Goal: Communication & Community: Share content

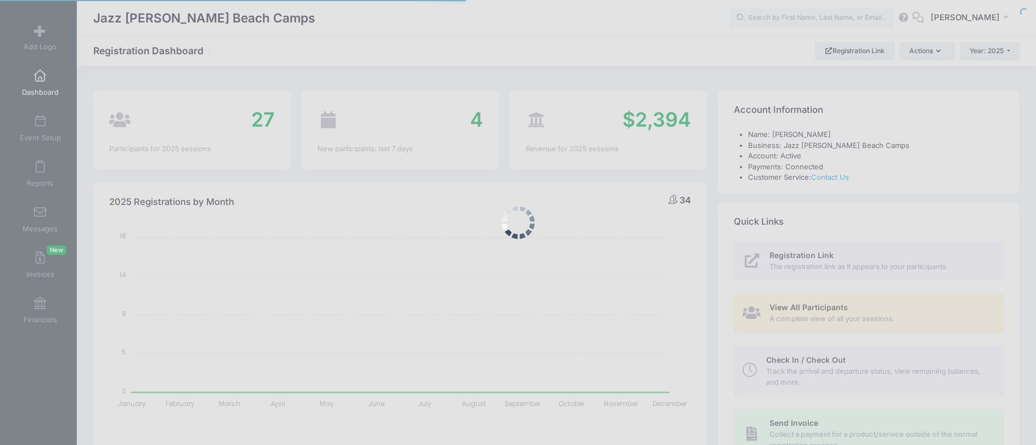
select select
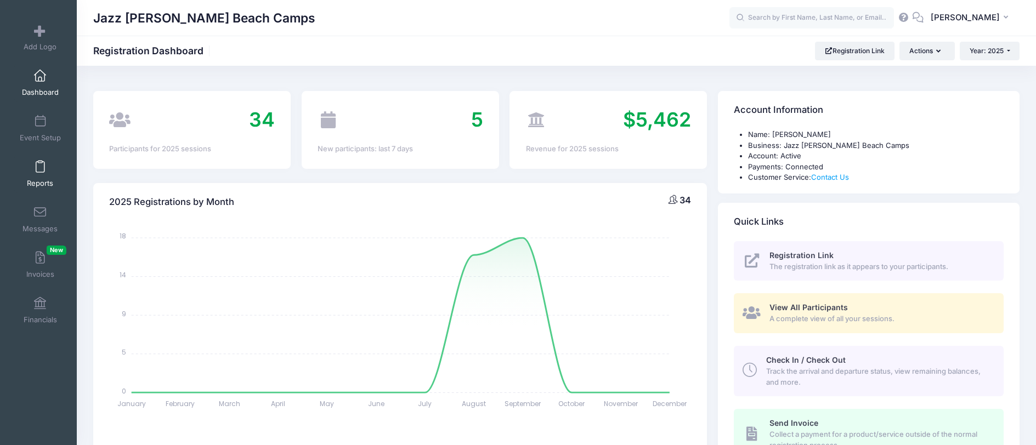
click at [36, 182] on span "Reports" at bounding box center [40, 183] width 26 height 9
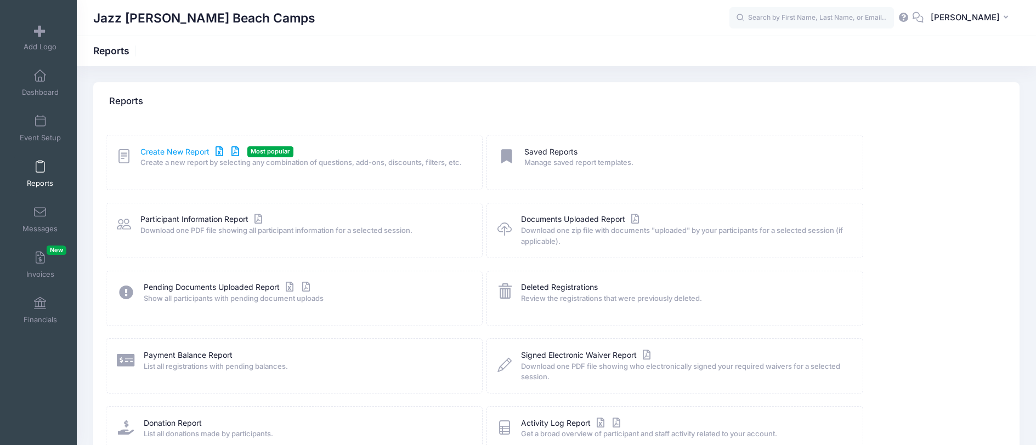
click at [182, 151] on link "Create New Report" at bounding box center [191, 152] width 102 height 12
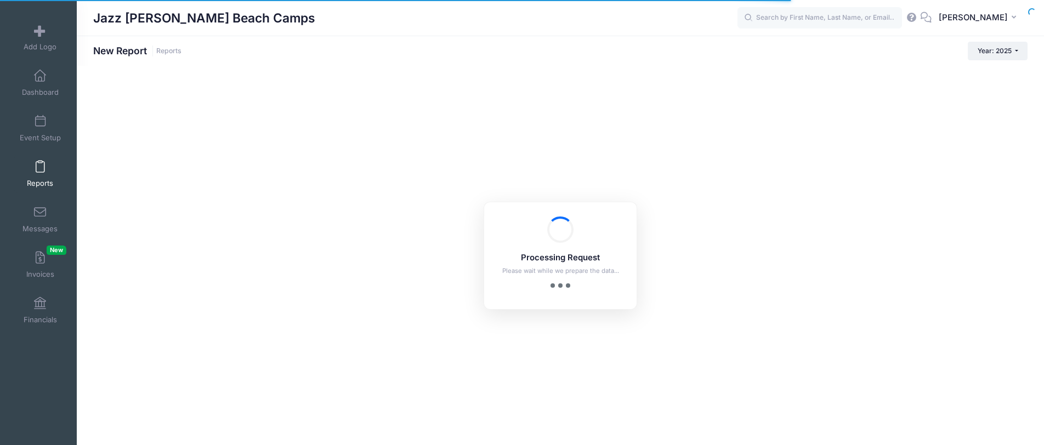
checkbox input "true"
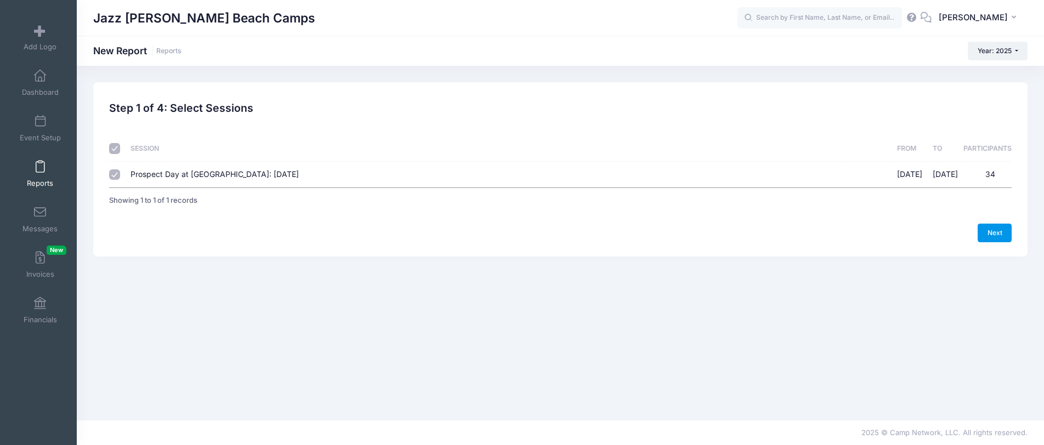
click at [996, 227] on link "Next" at bounding box center [995, 233] width 34 height 19
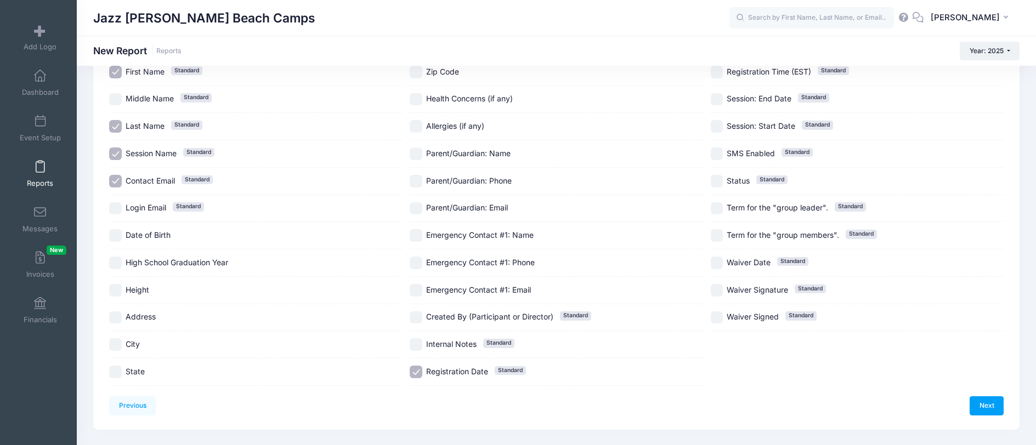
scroll to position [120, 0]
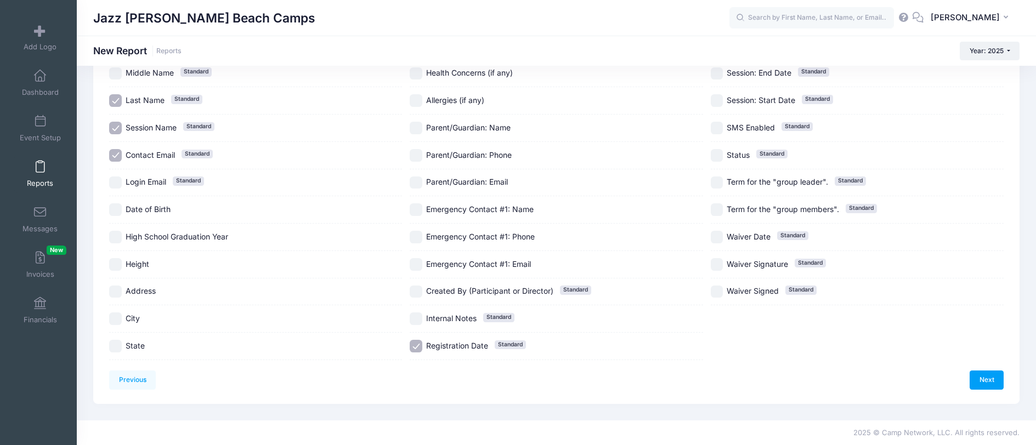
drag, startPoint x: 169, startPoint y: 217, endPoint x: 716, endPoint y: 197, distance: 547.2
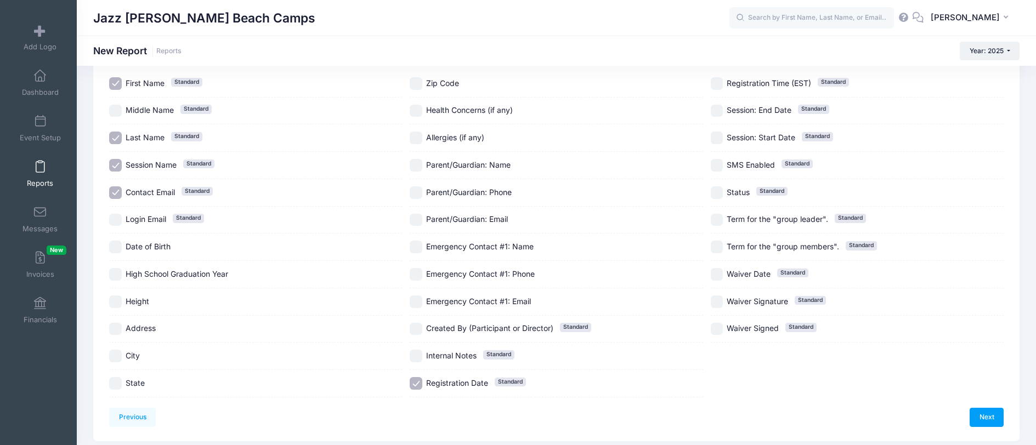
scroll to position [77, 0]
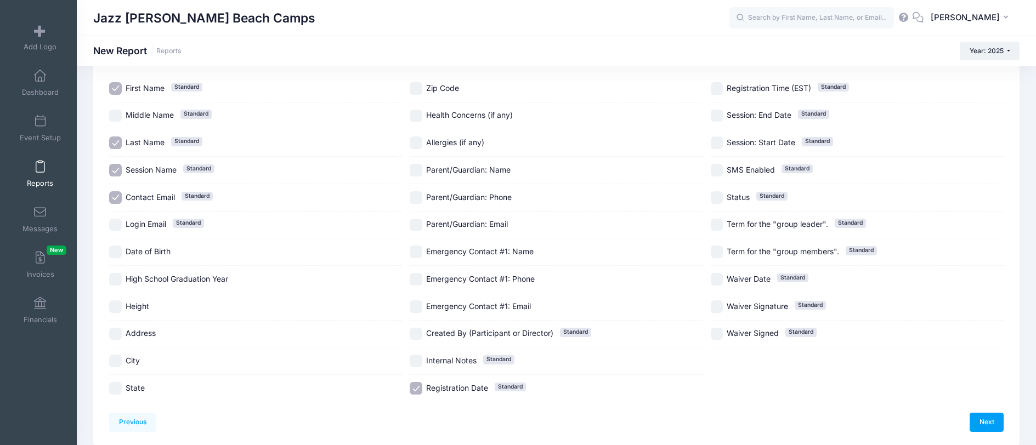
click at [117, 160] on div "Session Name Standard" at bounding box center [255, 170] width 293 height 27
checkbox input "false"
click at [117, 200] on input "Contact Email Standard" at bounding box center [115, 197] width 13 height 13
checkbox input "false"
click at [119, 247] on input "Date of Birth" at bounding box center [115, 252] width 13 height 13
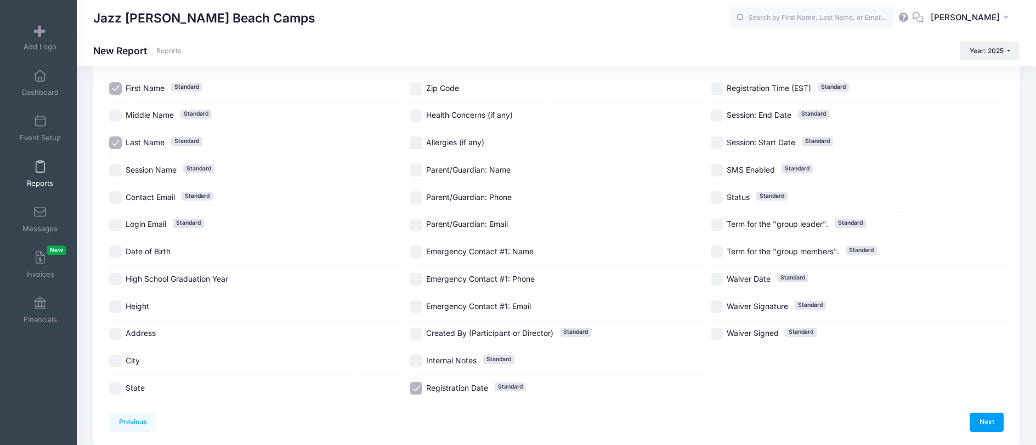
checkbox input "true"
click at [120, 278] on input "High School Graduation Year" at bounding box center [115, 279] width 13 height 13
checkbox input "true"
click at [121, 311] on input "Height" at bounding box center [115, 307] width 13 height 13
checkbox input "true"
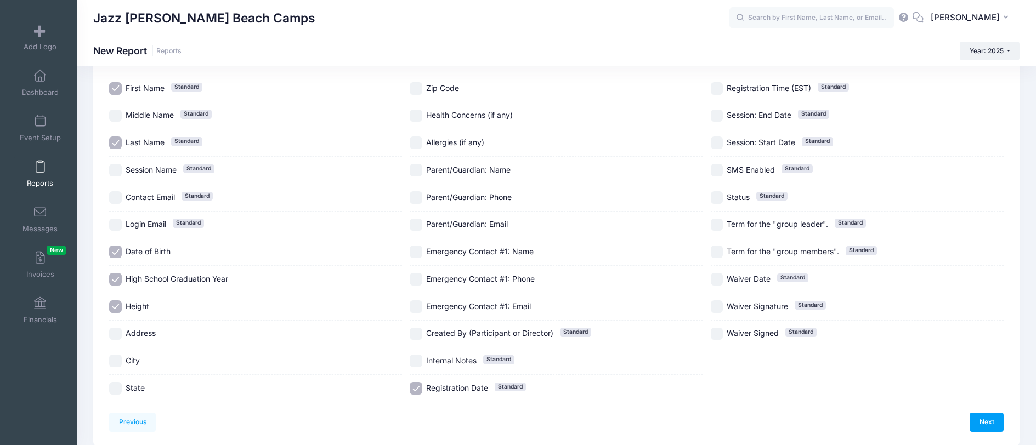
click at [114, 362] on input "City" at bounding box center [115, 361] width 13 height 13
checkbox input "true"
click at [118, 391] on input "State" at bounding box center [115, 388] width 13 height 13
checkbox input "true"
click at [412, 86] on input "Zip Code" at bounding box center [416, 88] width 13 height 13
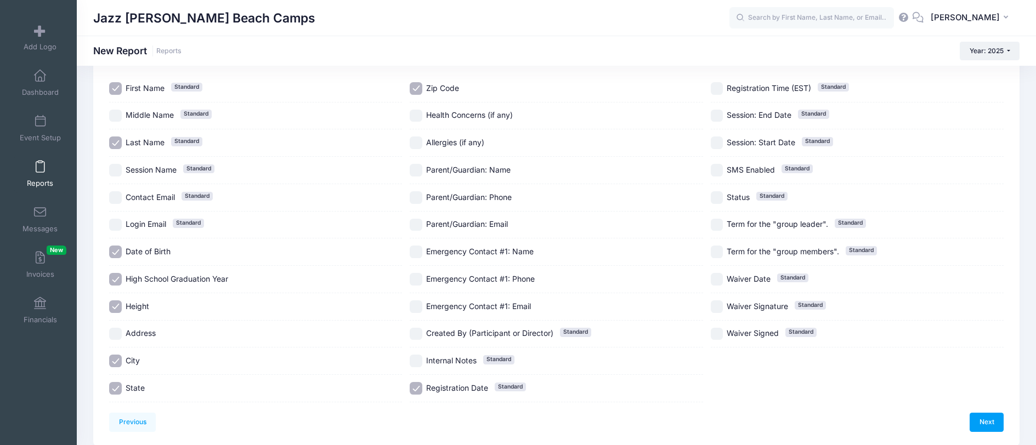
click at [412, 86] on input "Zip Code" at bounding box center [416, 88] width 13 height 13
checkbox input "false"
click at [412, 121] on input "Health Concerns (if any)" at bounding box center [416, 116] width 13 height 13
checkbox input "true"
click at [412, 144] on input "Allergies (if any)" at bounding box center [416, 143] width 13 height 13
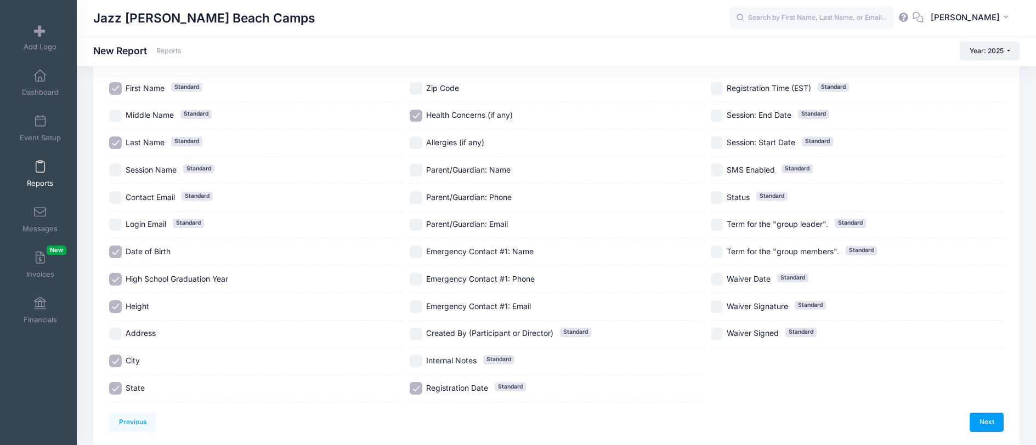
checkbox input "true"
click at [417, 250] on input "Emergency Contact #1: Name" at bounding box center [416, 252] width 13 height 13
checkbox input "true"
click at [414, 280] on input "Emergency Contact #1: Phone" at bounding box center [416, 279] width 13 height 13
checkbox input "true"
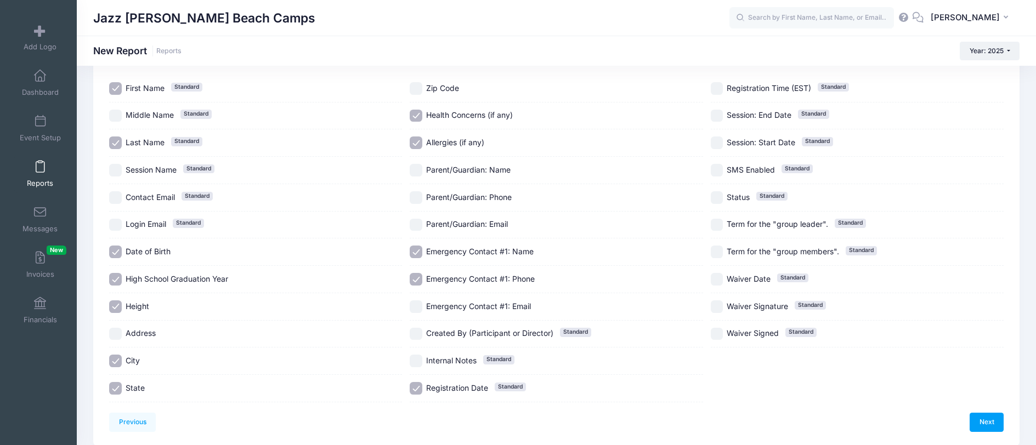
click at [413, 393] on input "Registration Date Standard" at bounding box center [416, 388] width 13 height 13
checkbox input "false"
drag, startPoint x: 716, startPoint y: 265, endPoint x: 716, endPoint y: 281, distance: 15.4
click at [716, 267] on div "First Name Standard Middle Name Standard Last Name Standard Session Name Standa…" at bounding box center [556, 238] width 894 height 327
click at [716, 281] on input "Waiver Date Standard" at bounding box center [717, 279] width 13 height 13
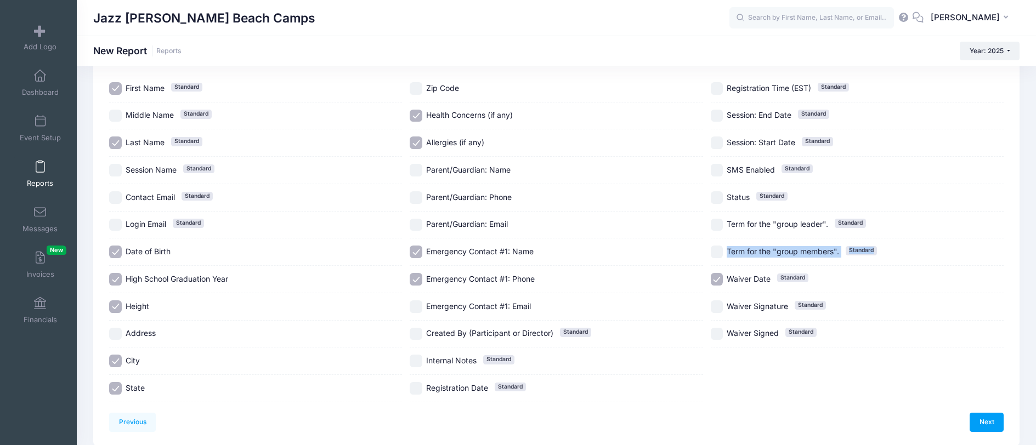
click at [714, 280] on input "Waiver Date Standard" at bounding box center [717, 279] width 13 height 13
checkbox input "false"
click at [921, 246] on label "Term for the "group members". Standard" at bounding box center [857, 252] width 293 height 13
click at [721, 251] on input "Term for the "group members". Standard" at bounding box center [717, 252] width 13 height 13
checkbox input "false"
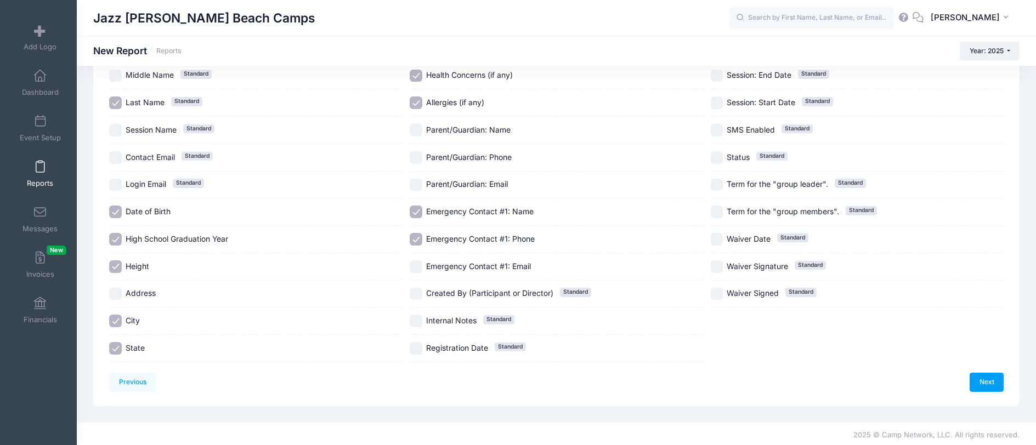
scroll to position [120, 0]
click at [978, 380] on link "Next" at bounding box center [987, 380] width 34 height 19
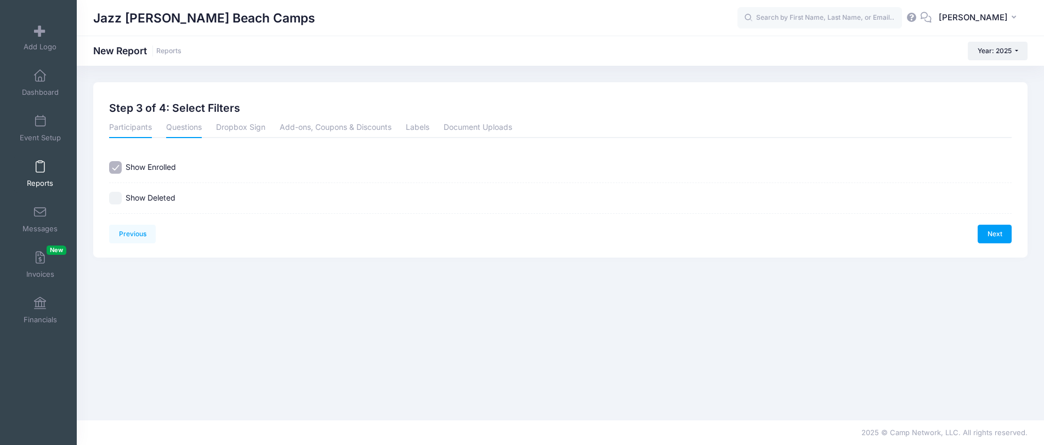
click at [190, 134] on link "Questions" at bounding box center [184, 128] width 36 height 20
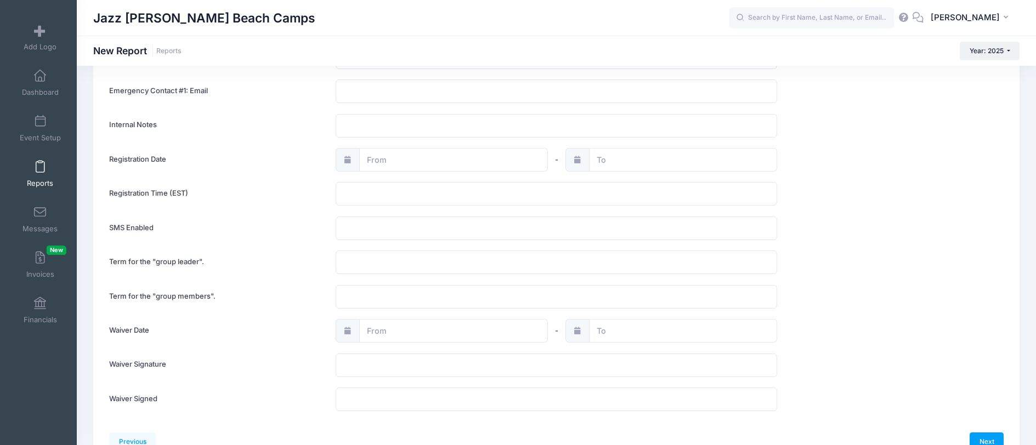
scroll to position [785, 0]
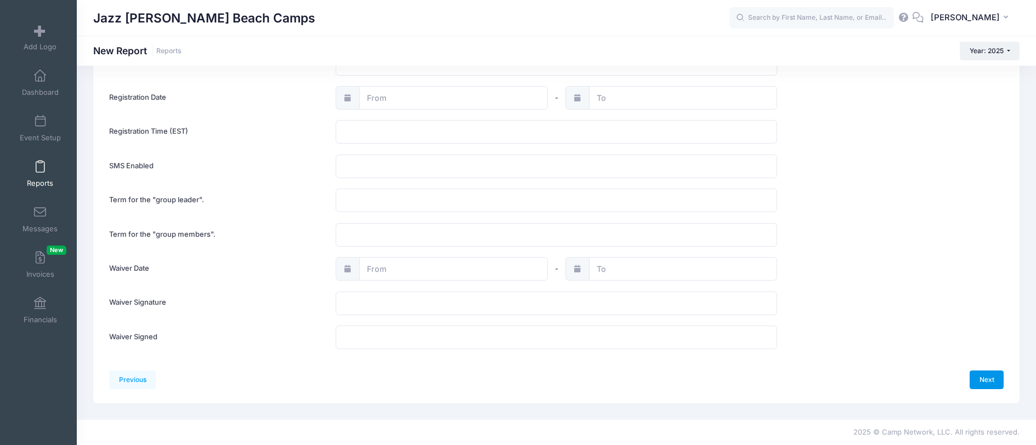
click at [997, 377] on link "Next" at bounding box center [987, 380] width 34 height 19
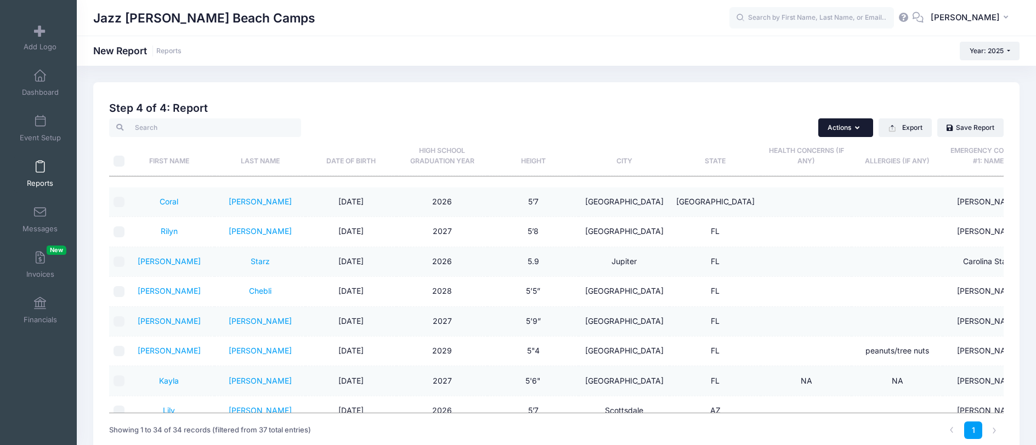
click at [851, 126] on button "Actions" at bounding box center [845, 127] width 55 height 19
click at [779, 106] on h2 "Step 4 of 4: Report" at bounding box center [556, 108] width 894 height 13
click at [907, 127] on button "Export" at bounding box center [905, 127] width 53 height 19
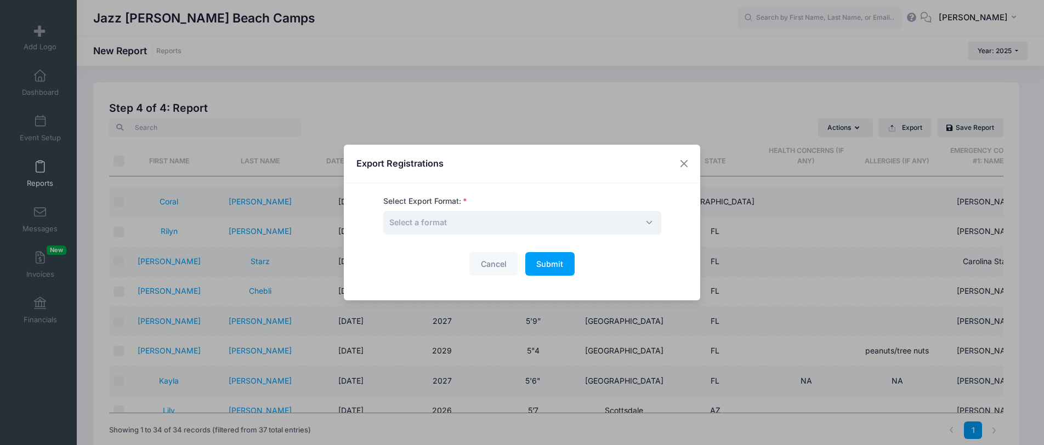
click at [444, 224] on span "Select a format" at bounding box center [418, 222] width 58 height 9
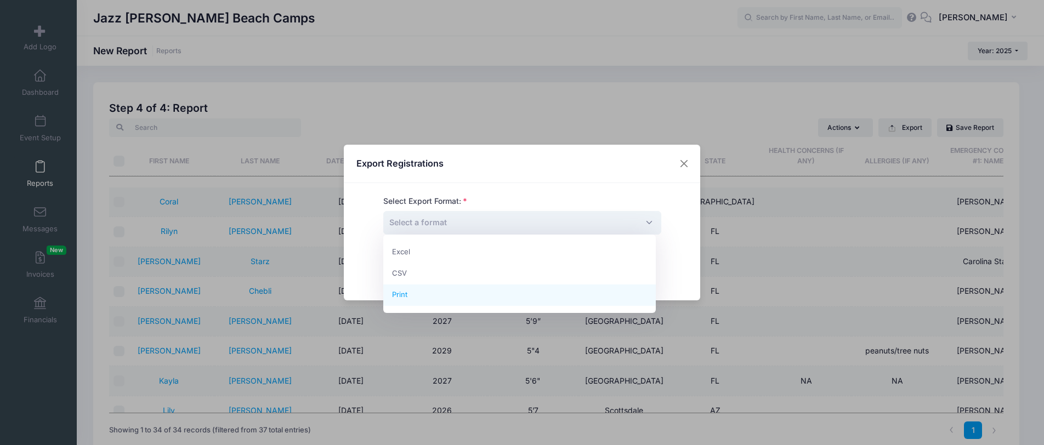
select select "print"
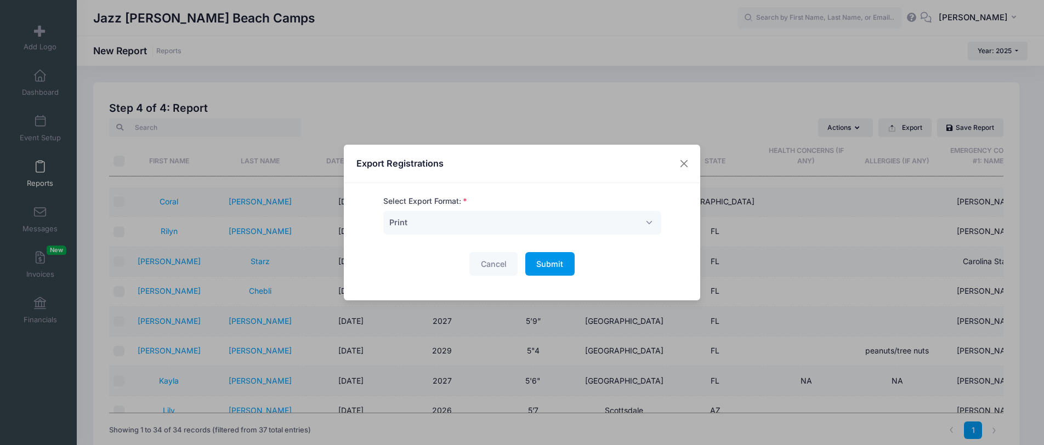
click at [540, 265] on span "Submit" at bounding box center [549, 263] width 27 height 9
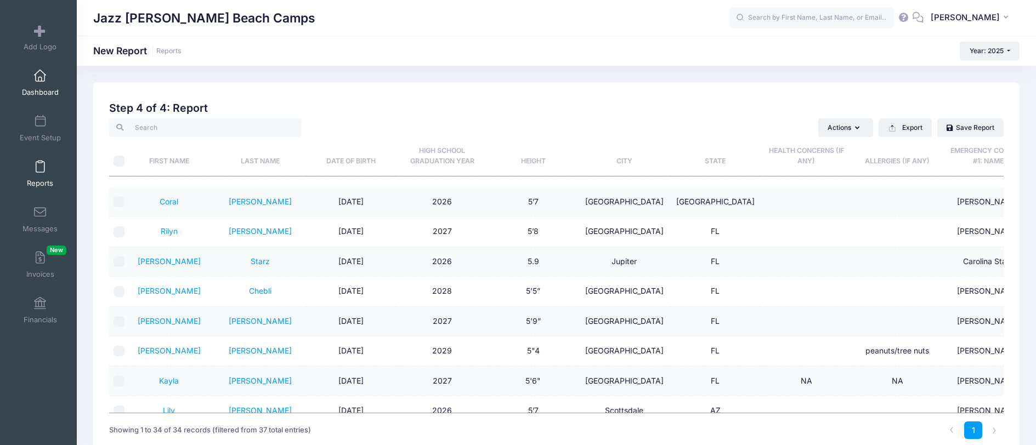
click at [37, 88] on span "Dashboard" at bounding box center [40, 92] width 37 height 9
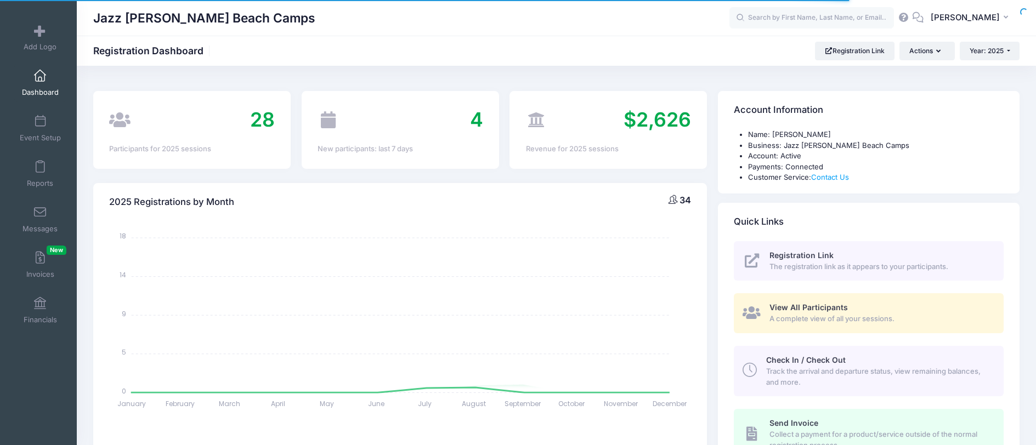
select select
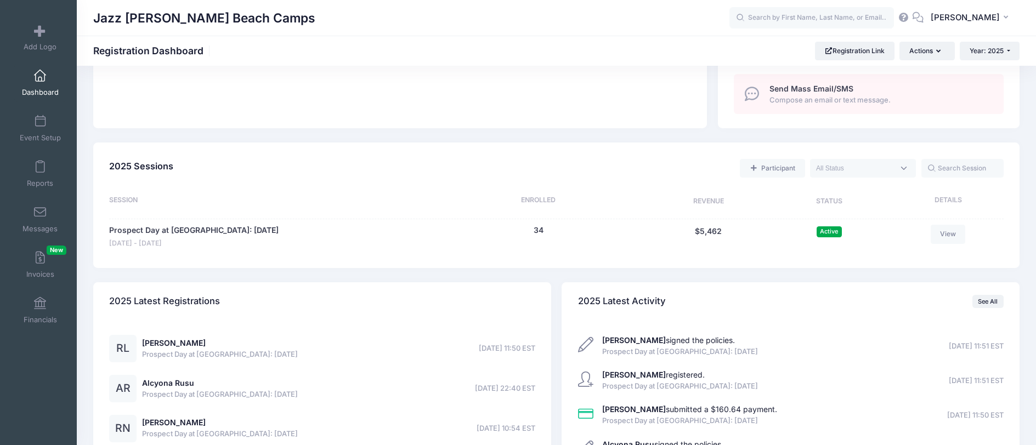
scroll to position [399, 0]
click at [636, 337] on strong "[PERSON_NAME]" at bounding box center [634, 339] width 64 height 9
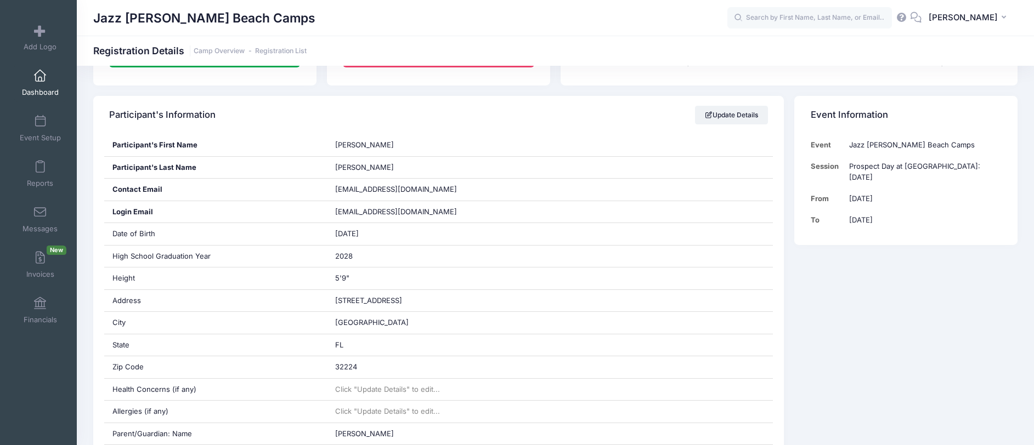
scroll to position [167, 0]
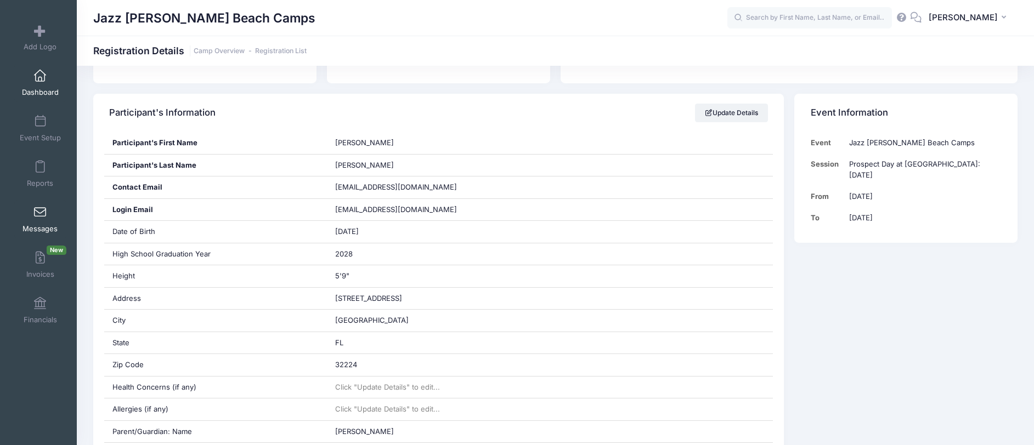
click at [40, 221] on link "Messages" at bounding box center [40, 219] width 52 height 38
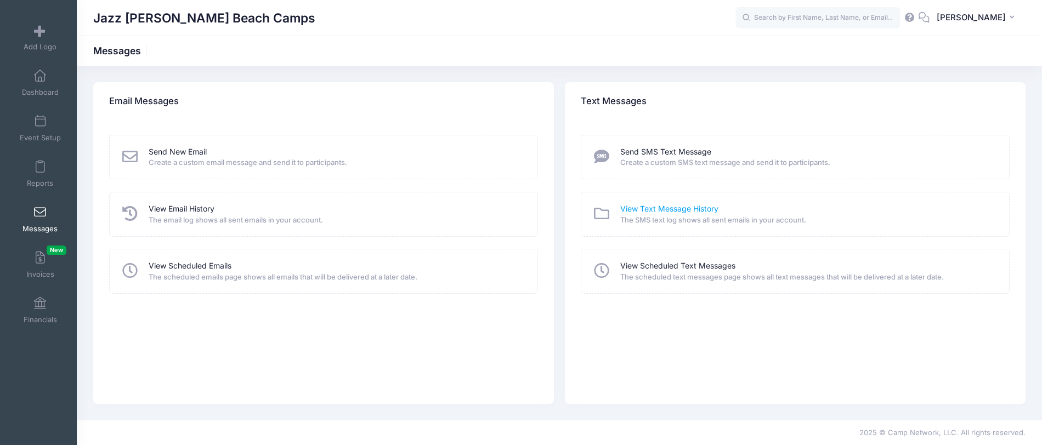
click at [648, 207] on link "View Text Message History" at bounding box center [669, 209] width 98 height 12
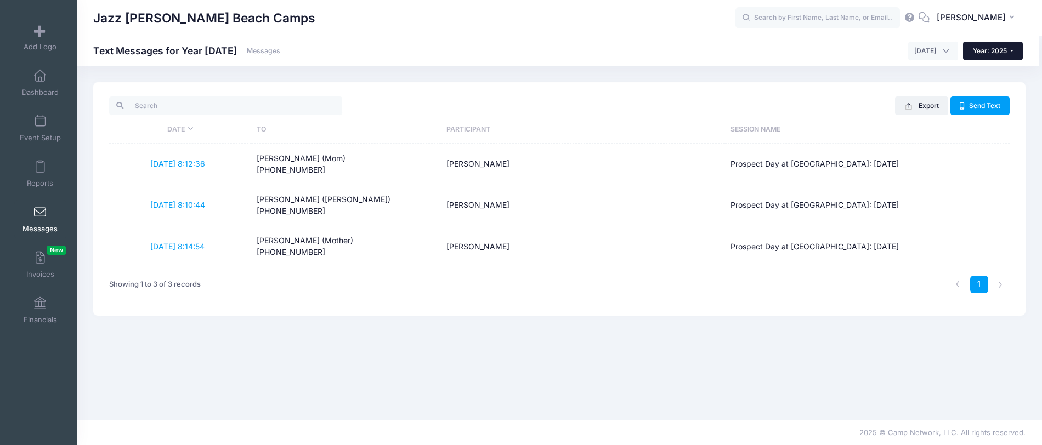
click at [988, 46] on button "Year: 2025" at bounding box center [993, 51] width 60 height 19
click at [984, 84] on link "Year: 2024" at bounding box center [998, 86] width 71 height 14
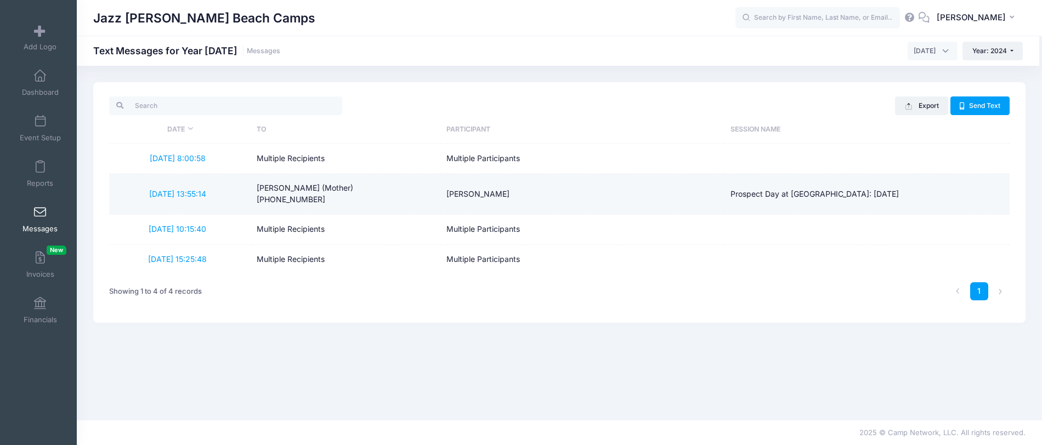
click at [739, 194] on td "Prospect Day at Palm Beach Atlantic University: September 28th" at bounding box center [867, 194] width 284 height 41
click at [268, 188] on td "Meredith Bladdick (Mother) (770) 570-9144" at bounding box center [346, 194] width 190 height 41
click at [180, 193] on link "9/27/2024 13:55:14" at bounding box center [177, 193] width 57 height 9
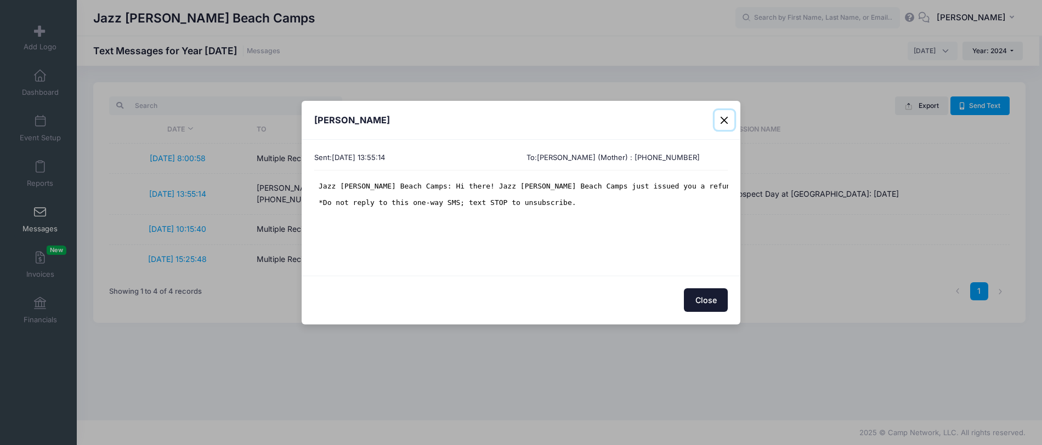
click at [726, 117] on button "Close" at bounding box center [725, 120] width 20 height 20
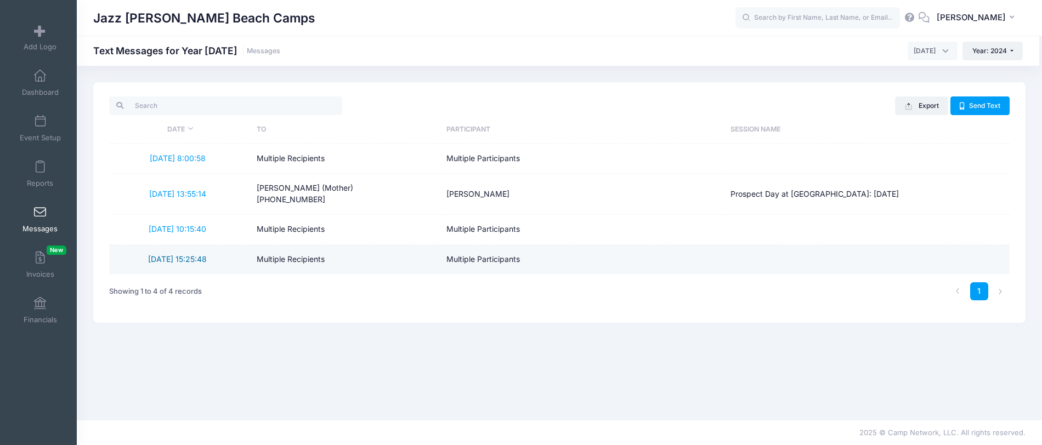
click at [172, 258] on link "9/25/2024 15:25:48" at bounding box center [177, 258] width 59 height 9
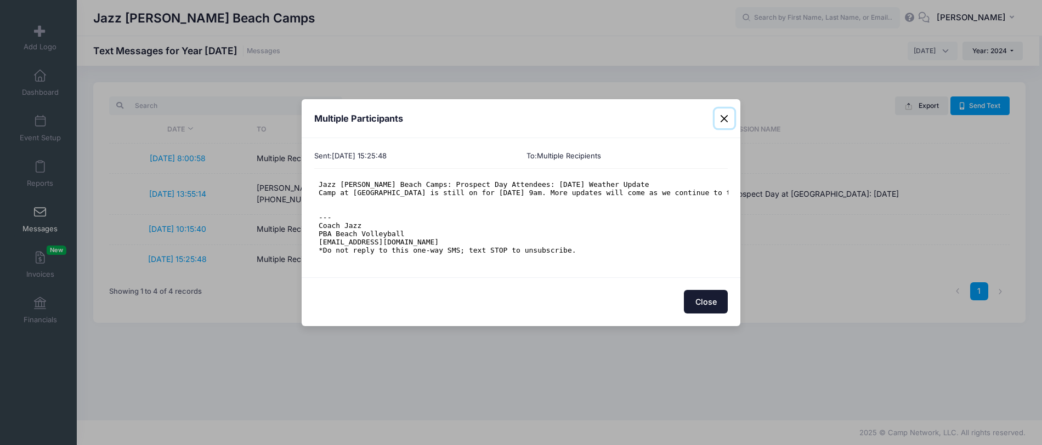
click at [721, 122] on button "Close" at bounding box center [725, 119] width 20 height 20
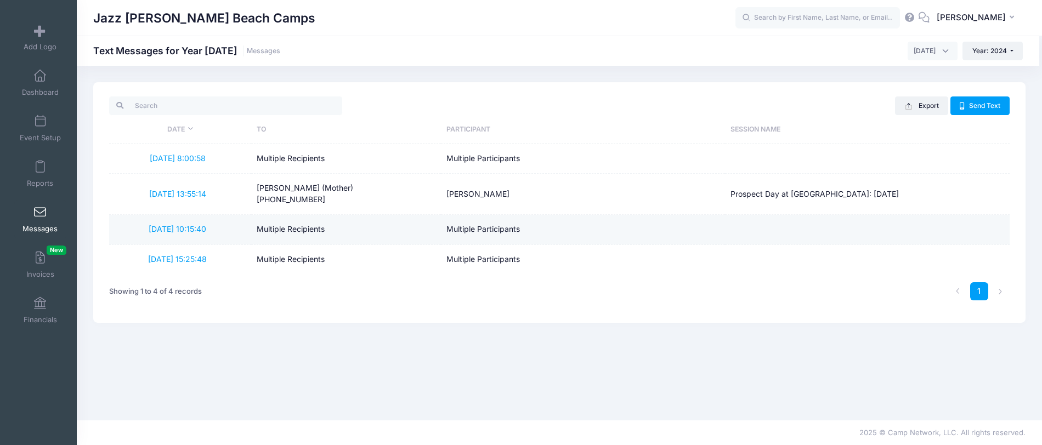
click at [168, 237] on td "9/27/2024 10:15:40" at bounding box center [180, 230] width 142 height 30
click at [159, 230] on link "9/27/2024 10:15:40" at bounding box center [178, 228] width 58 height 9
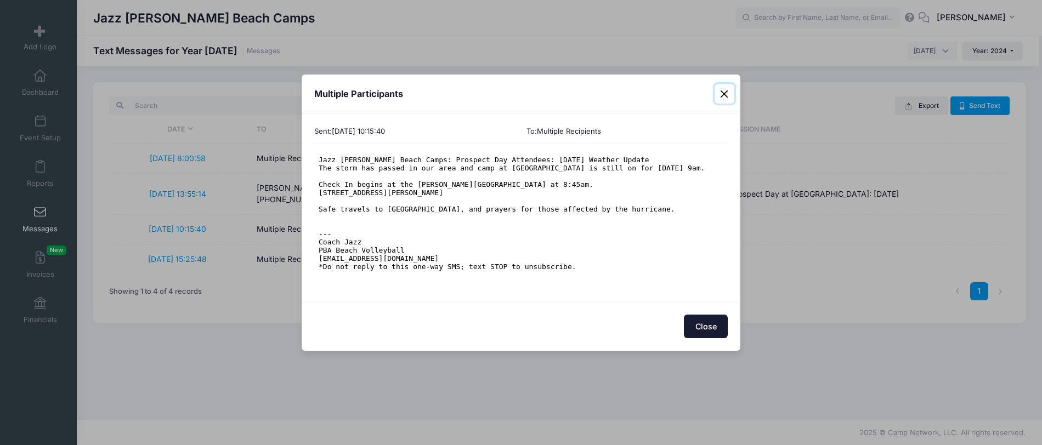
click at [724, 90] on button "Close" at bounding box center [725, 94] width 20 height 20
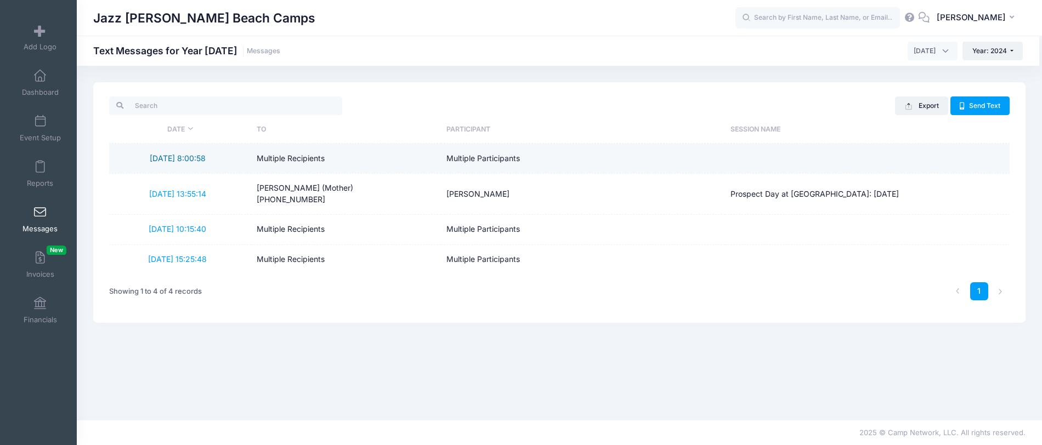
click at [194, 157] on link "9/28/2024 8:00:58" at bounding box center [178, 158] width 56 height 9
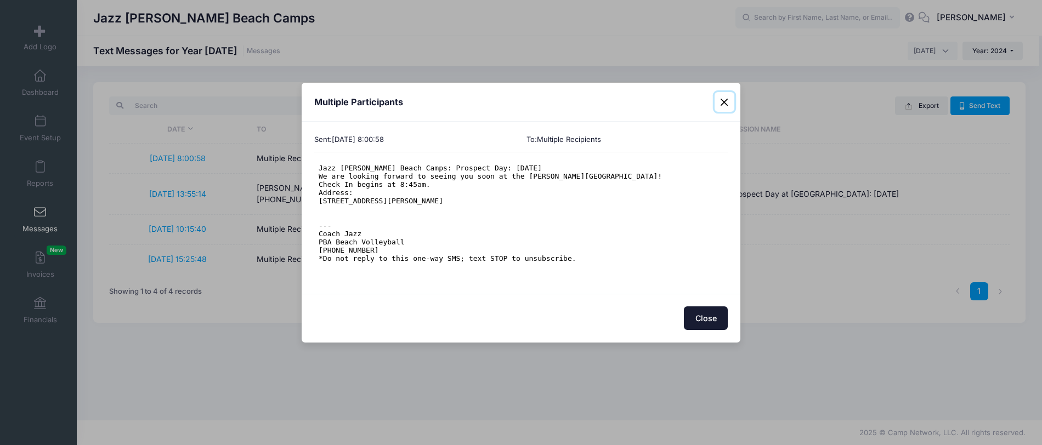
click at [728, 100] on button "Close" at bounding box center [725, 102] width 20 height 20
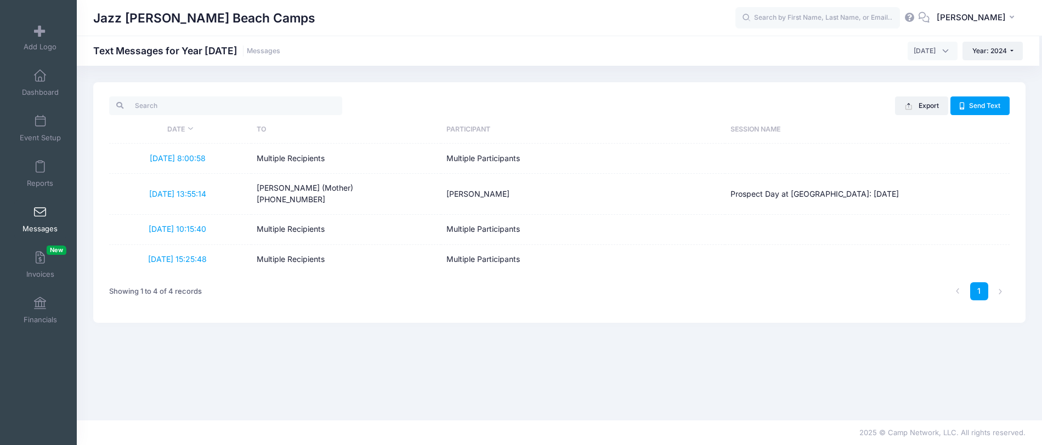
click at [41, 219] on link "Messages" at bounding box center [40, 219] width 52 height 38
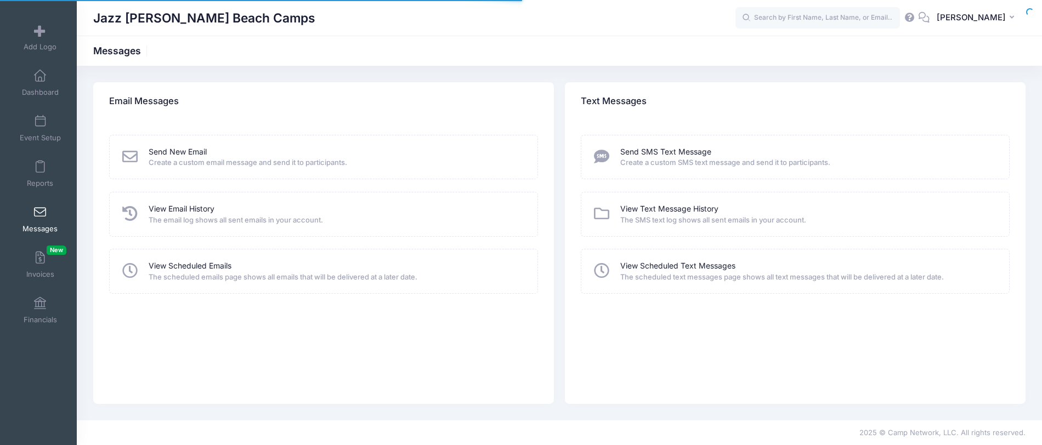
click at [179, 208] on link "View Email History" at bounding box center [182, 209] width 66 height 12
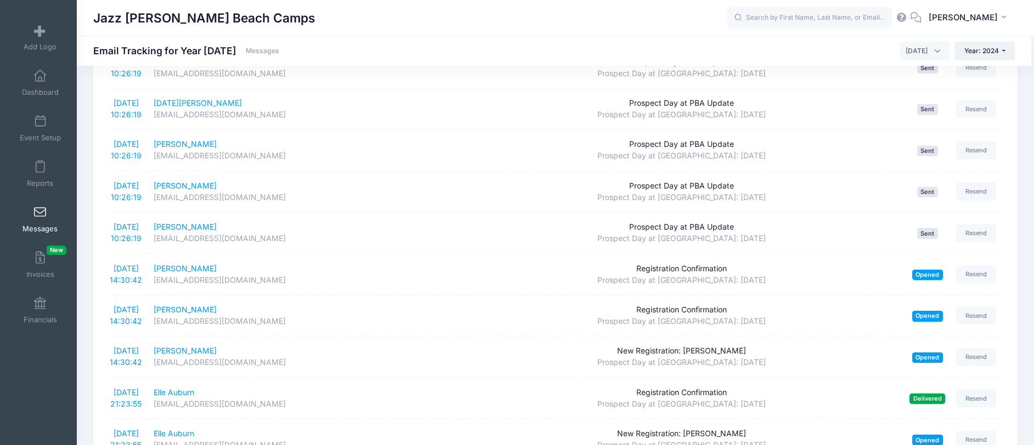
scroll to position [1400, 0]
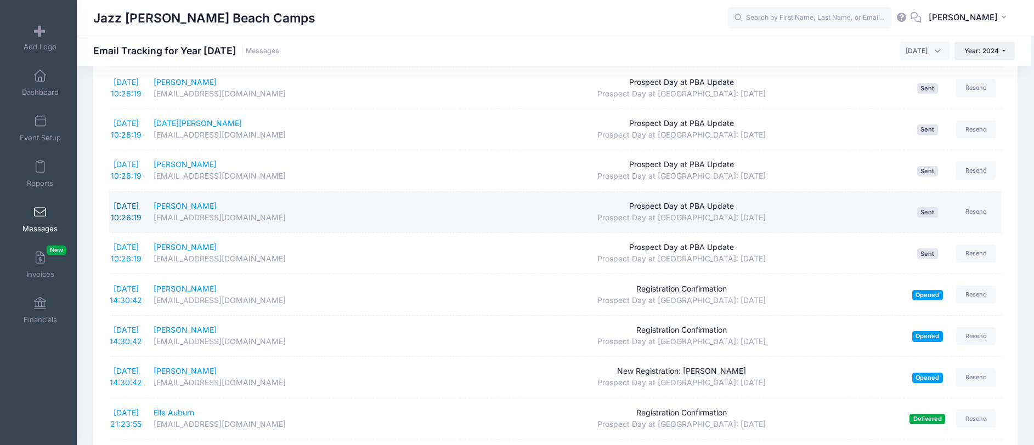
click at [118, 205] on link "9/27/2024 10:26:19" at bounding box center [126, 211] width 31 height 21
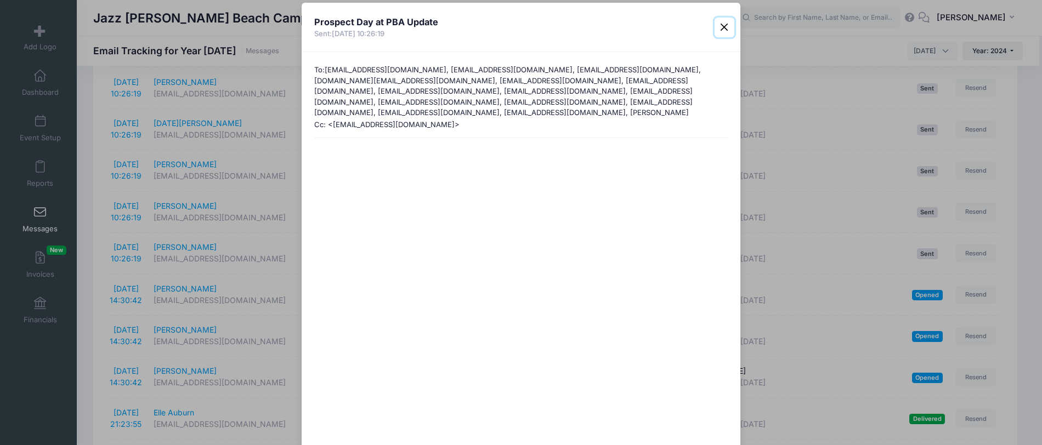
click at [726, 26] on button "Close" at bounding box center [725, 28] width 20 height 20
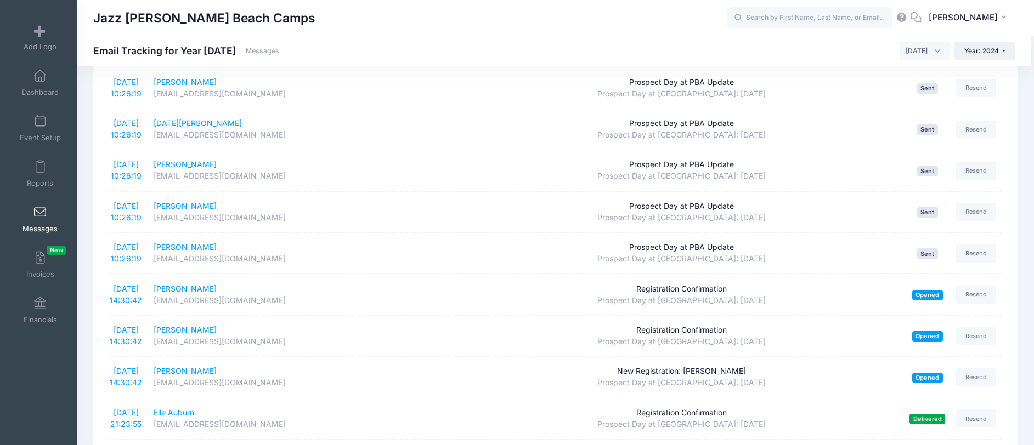
click at [721, 26] on div "Jazz [PERSON_NAME] Beach Camps" at bounding box center [410, 17] width 634 height 25
click at [30, 236] on link "Messages" at bounding box center [40, 219] width 52 height 38
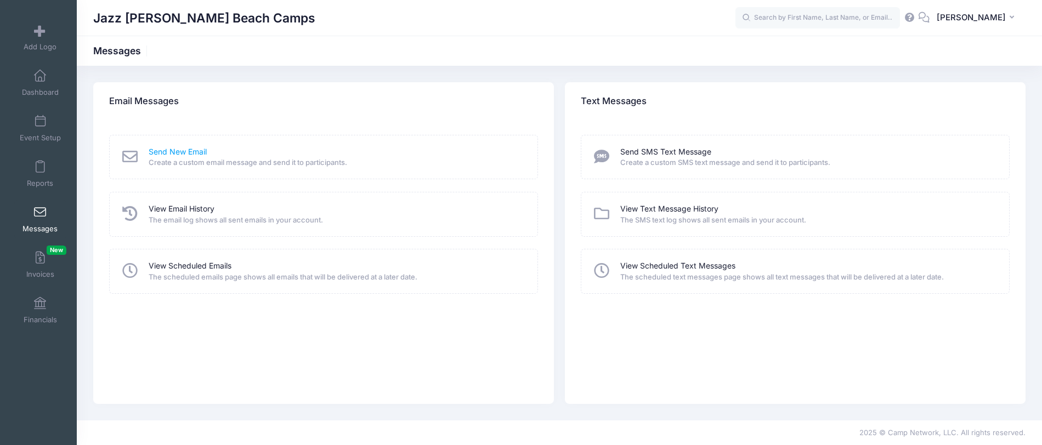
click at [158, 153] on link "Send New Email" at bounding box center [178, 152] width 58 height 12
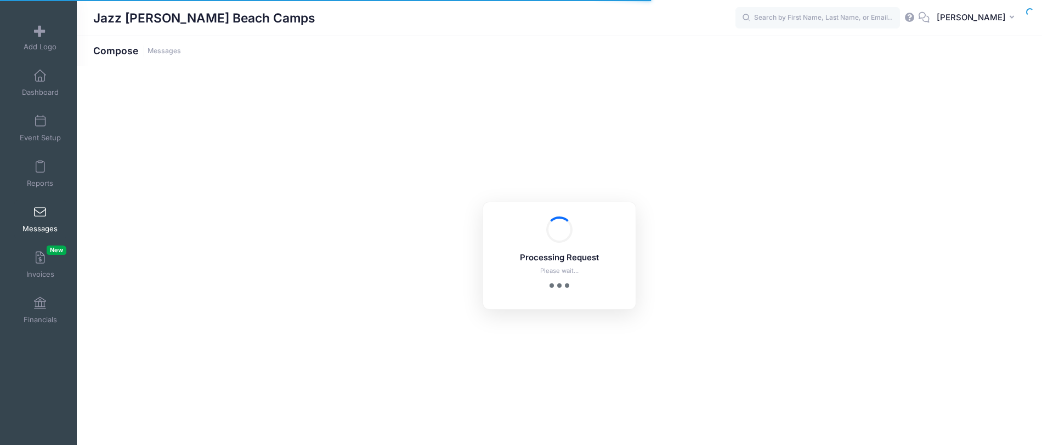
select select "2024"
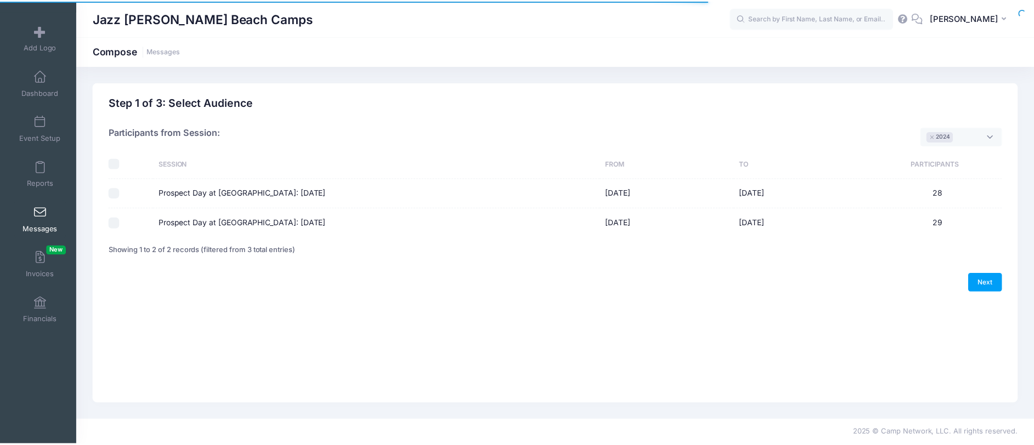
scroll to position [9, 0]
click at [941, 135] on button "×" at bounding box center [939, 137] width 7 height 4
select select
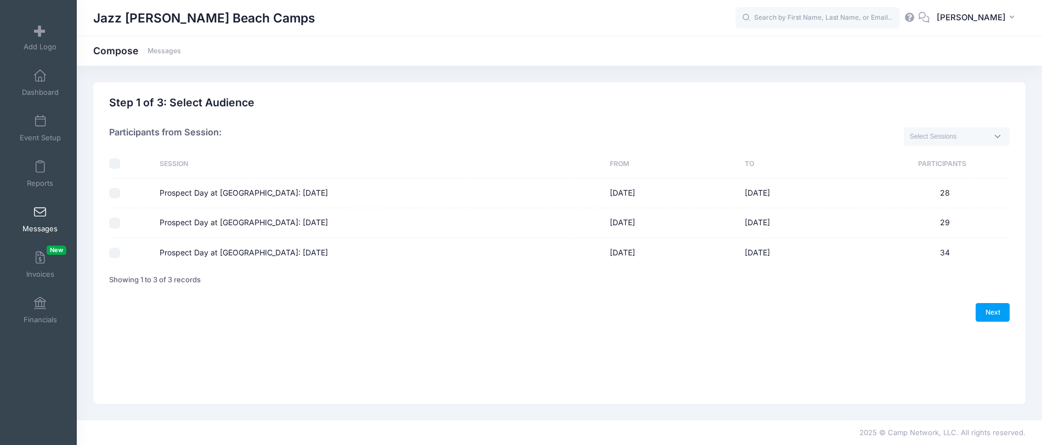
click at [297, 252] on label "Prospect Day at [GEOGRAPHIC_DATA]: [DATE]" at bounding box center [244, 253] width 168 height 12
click at [120, 252] on input "Prospect Day at [GEOGRAPHIC_DATA]: [DATE]" at bounding box center [114, 253] width 11 height 11
checkbox input "true"
click at [986, 305] on link "Next" at bounding box center [993, 312] width 34 height 19
select select "50"
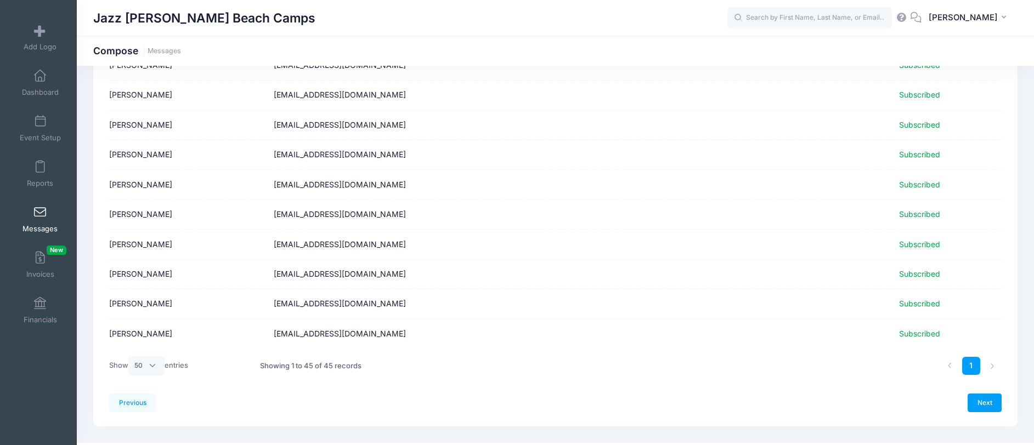
scroll to position [1181, 0]
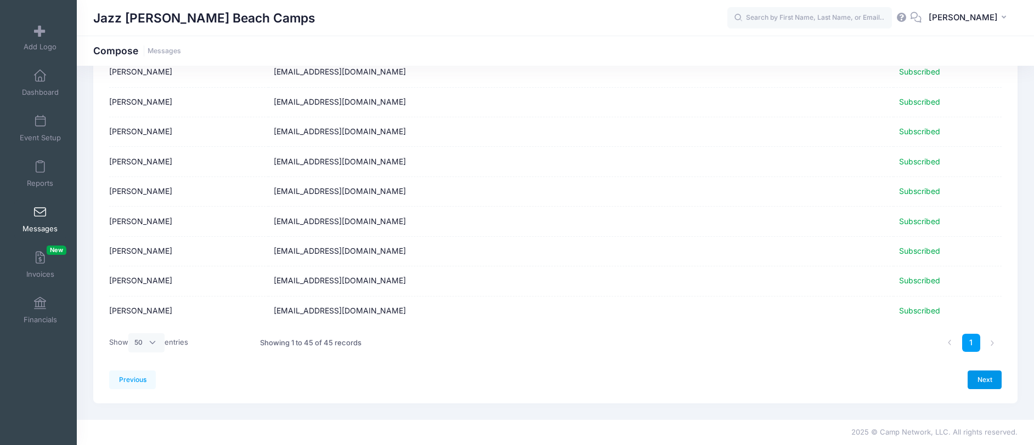
click at [988, 373] on link "Next" at bounding box center [984, 380] width 34 height 19
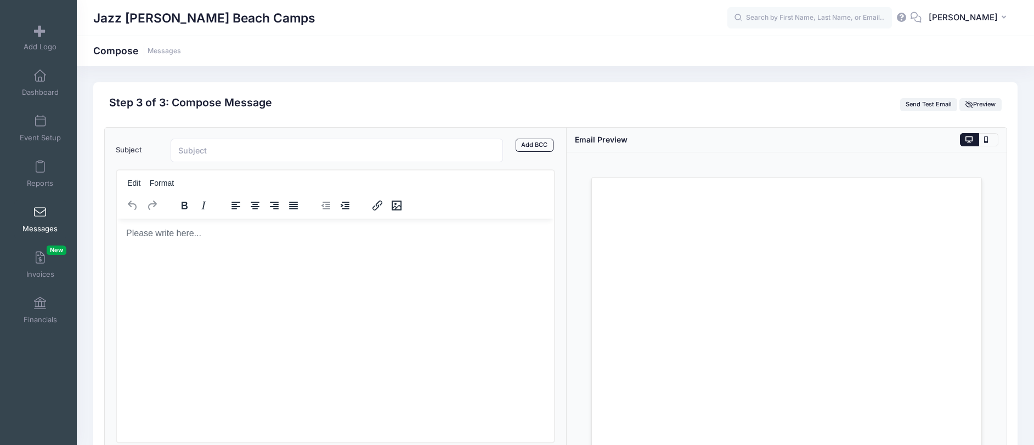
scroll to position [0, 0]
click at [239, 148] on input "Subject" at bounding box center [337, 151] width 333 height 24
type input "P"
type input "PBA Prospect Day: [DATE]"
click at [151, 237] on body "Rich Text Area. Press ALT-0 for help." at bounding box center [335, 233] width 420 height 12
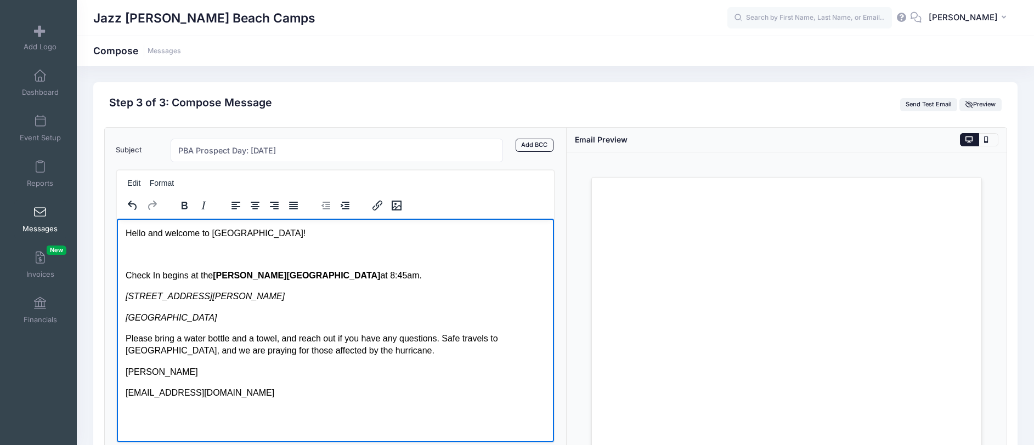
click at [144, 251] on p "Rich Text Area. Press ALT-0 for help." at bounding box center [335, 254] width 420 height 12
click at [196, 307] on body "Hello and welcome to [GEOGRAPHIC_DATA]! We are so excited to see you at camp [D…" at bounding box center [335, 313] width 420 height 172
click at [145, 307] on body "Hello and welcome to [GEOGRAPHIC_DATA]! We are so excited to see you at camp [D…" at bounding box center [335, 313] width 420 height 172
click at [116, 312] on div "Edit Format" at bounding box center [336, 306] width 440 height 274
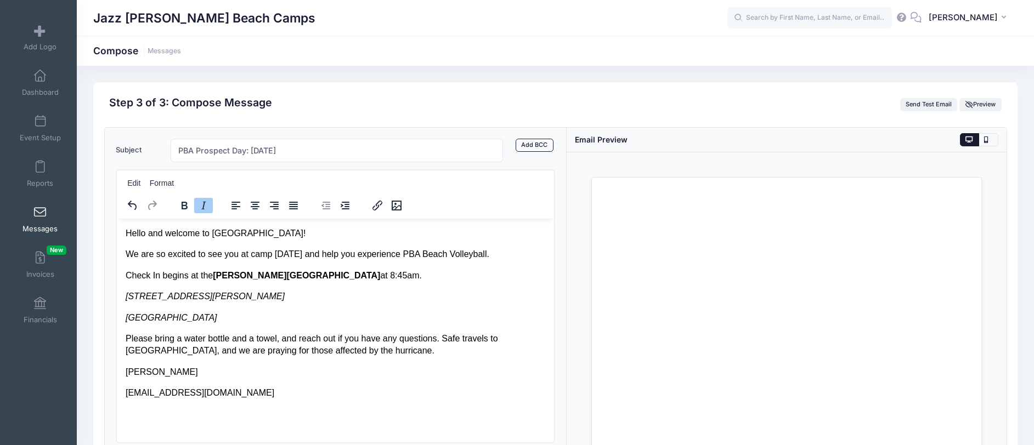
click at [131, 310] on body "Hello and welcome to [GEOGRAPHIC_DATA]! We are so excited to see you at camp [D…" at bounding box center [335, 313] width 420 height 172
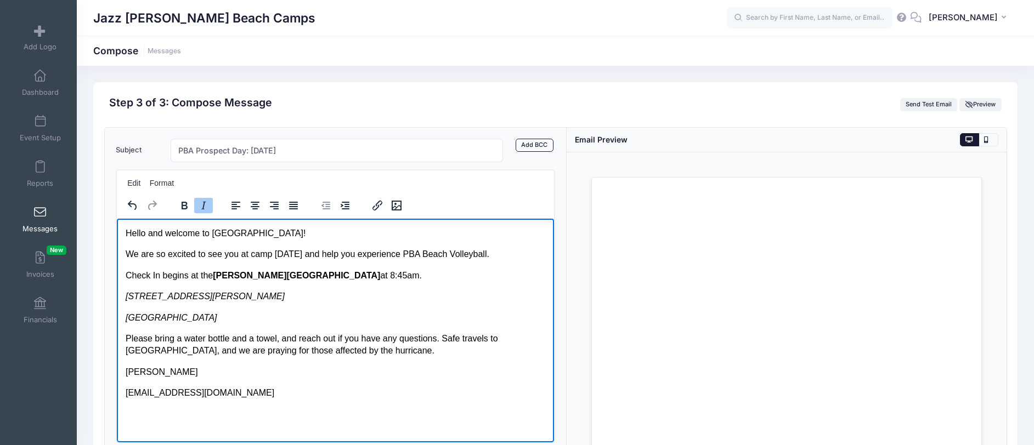
click at [129, 305] on body "Hello and welcome to [GEOGRAPHIC_DATA]! We are so excited to see you at camp [D…" at bounding box center [335, 313] width 420 height 172
click at [146, 321] on em "[GEOGRAPHIC_DATA]" at bounding box center [171, 317] width 92 height 9
click at [378, 275] on p "Check In begins at the [PERSON_NAME][GEOGRAPHIC_DATA] at 8:45am." at bounding box center [335, 275] width 420 height 12
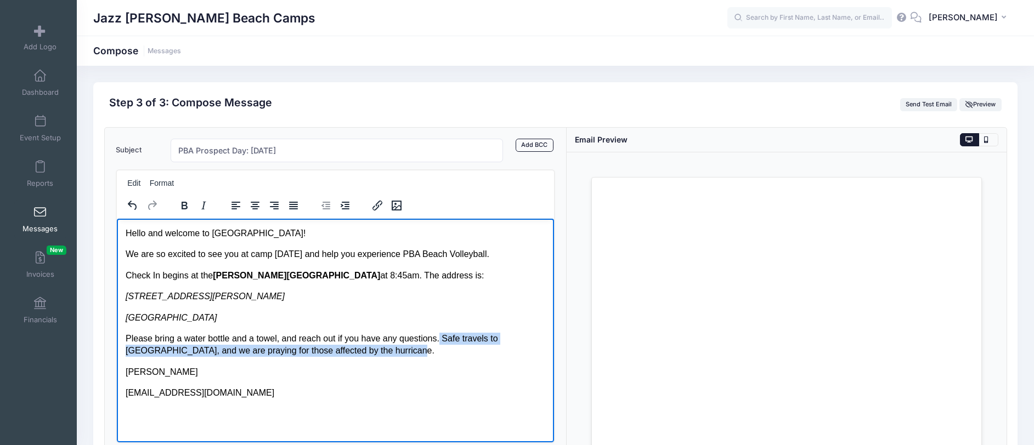
drag, startPoint x: 371, startPoint y: 354, endPoint x: 437, endPoint y: 333, distance: 68.9
click at [437, 333] on p "Please bring a water bottle and a towel, and reach out if you have any question…" at bounding box center [335, 344] width 420 height 25
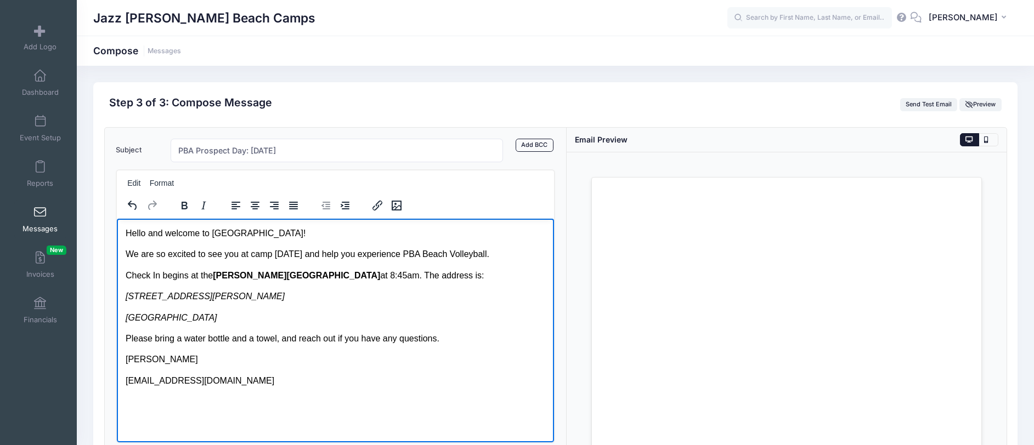
click at [126, 339] on p "Please bring a water bottle and a towel, and reach out if you have any question…" at bounding box center [335, 338] width 420 height 12
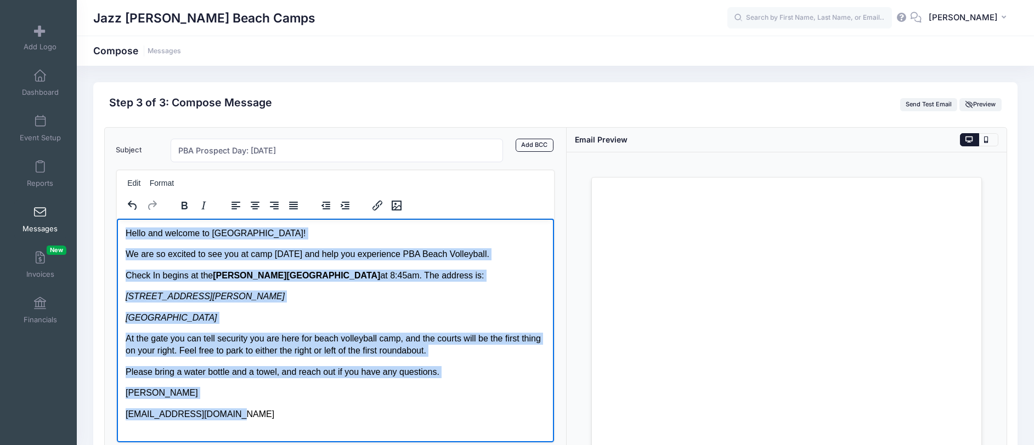
drag, startPoint x: 231, startPoint y: 420, endPoint x: 116, endPoint y: 229, distance: 222.9
click at [116, 229] on html "Hello and welcome to West Palm Beach! We are so excited to see you at camp tomo…" at bounding box center [335, 323] width 438 height 211
click at [240, 386] on body "Hello and welcome to West Palm Beach! We are so excited to see you at camp tomo…" at bounding box center [335, 323] width 420 height 193
drag, startPoint x: 239, startPoint y: 416, endPoint x: 124, endPoint y: 225, distance: 222.6
click at [124, 225] on html "Hello and welcome to West Palm Beach! We are so excited to see you at camp tomo…" at bounding box center [335, 323] width 438 height 211
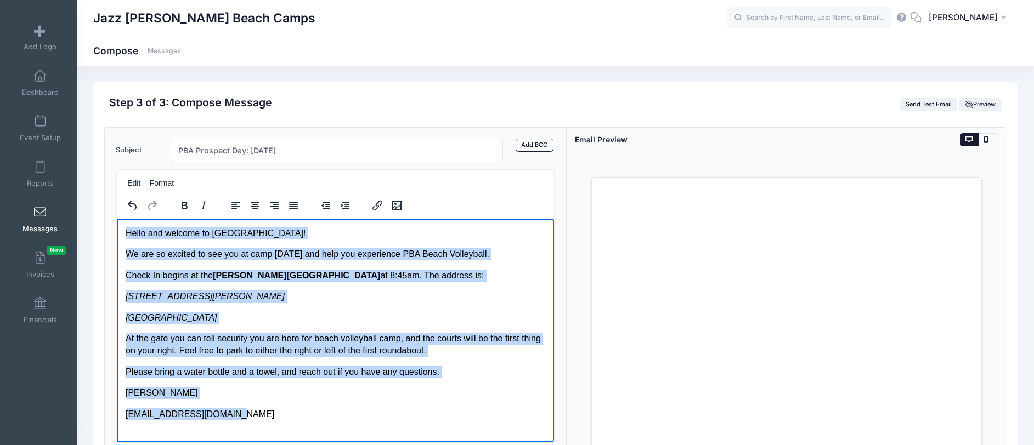
copy body "Hello and welcome to West Palm Beach! We are so excited to see you at camp tomo…"
click at [251, 417] on p "jasmine_schmidt@pba.edu" at bounding box center [335, 414] width 420 height 12
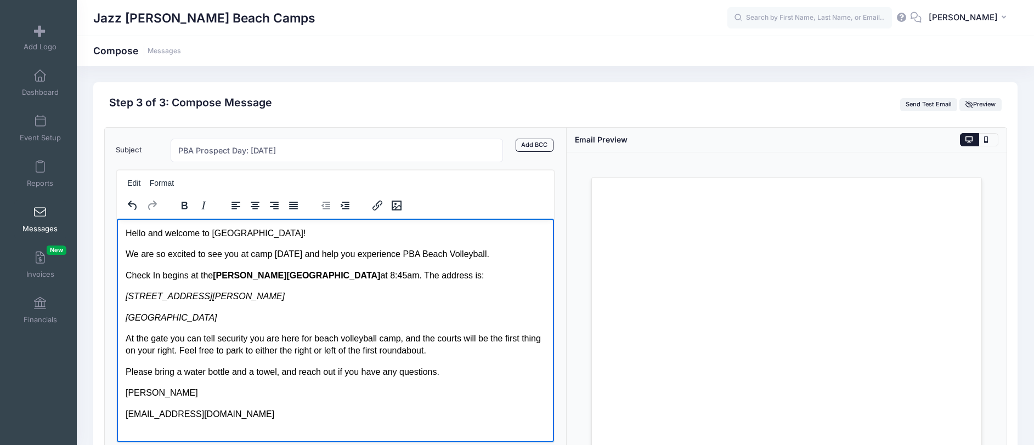
click at [252, 354] on p "At the gate you can tell security you are here for beach volleyball camp, and t…" at bounding box center [335, 344] width 420 height 25
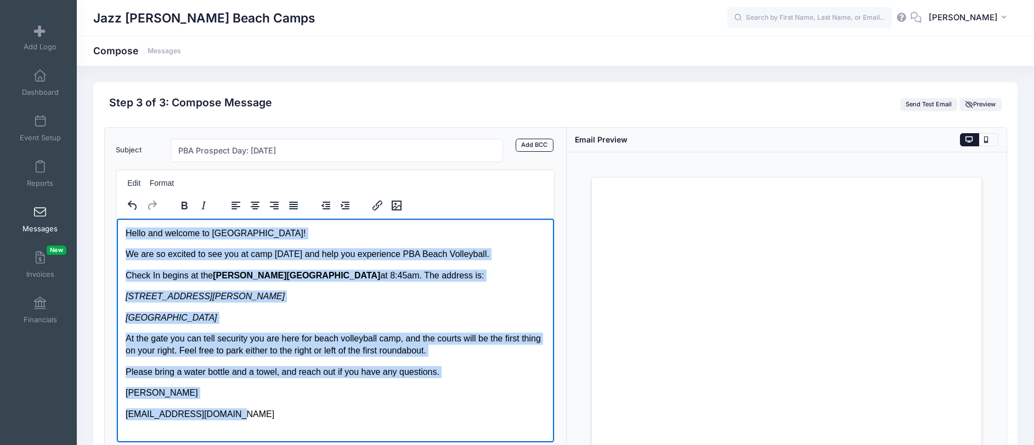
drag, startPoint x: 236, startPoint y: 419, endPoint x: 122, endPoint y: 233, distance: 218.1
click at [122, 233] on html "Hello and welcome to West Palm Beach! We are so excited to see you at camp tomo…" at bounding box center [335, 323] width 438 height 211
copy body "Hello and welcome to West Palm Beach! We are so excited to see you at camp tomo…"
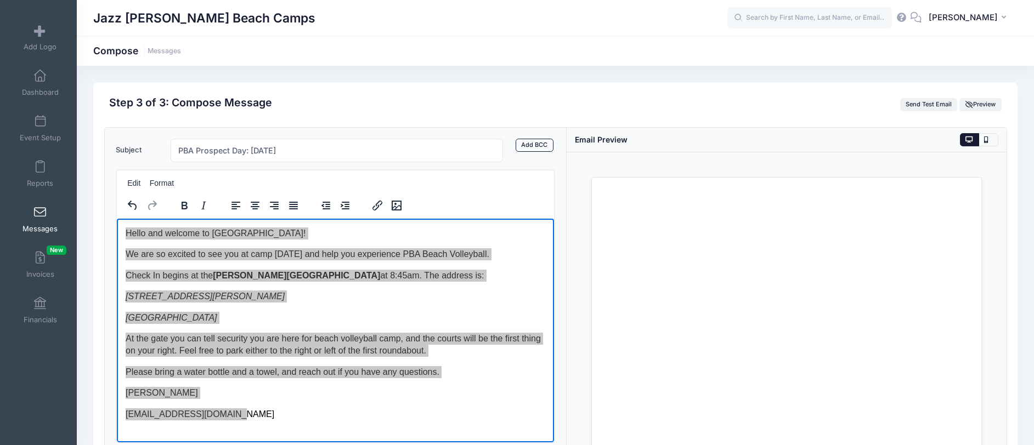
click at [403, 62] on div "Jazz Schmidt Beach Camps Compose Messages" at bounding box center [555, 51] width 957 height 30
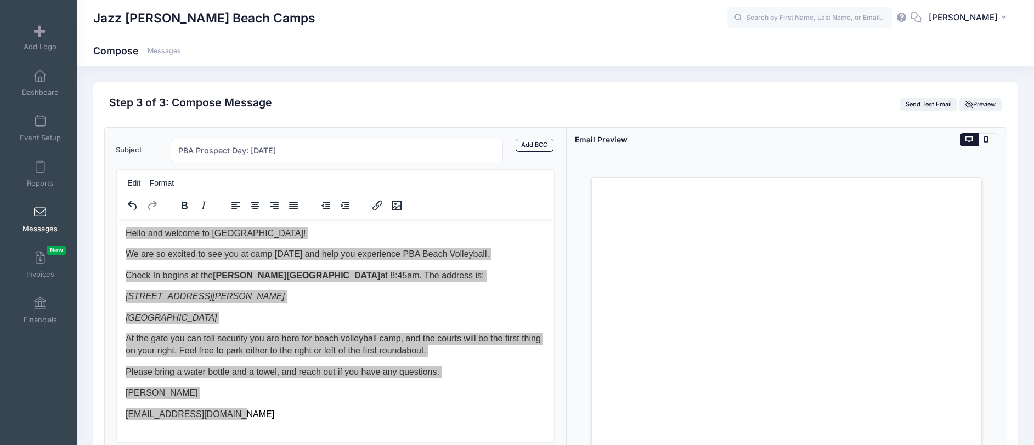
click at [561, 254] on div "Subject PBA Prospect Day: September 27th, 2025 Add CC Add BCC CC ​ BCC ​ Edit F…" at bounding box center [336, 310] width 462 height 364
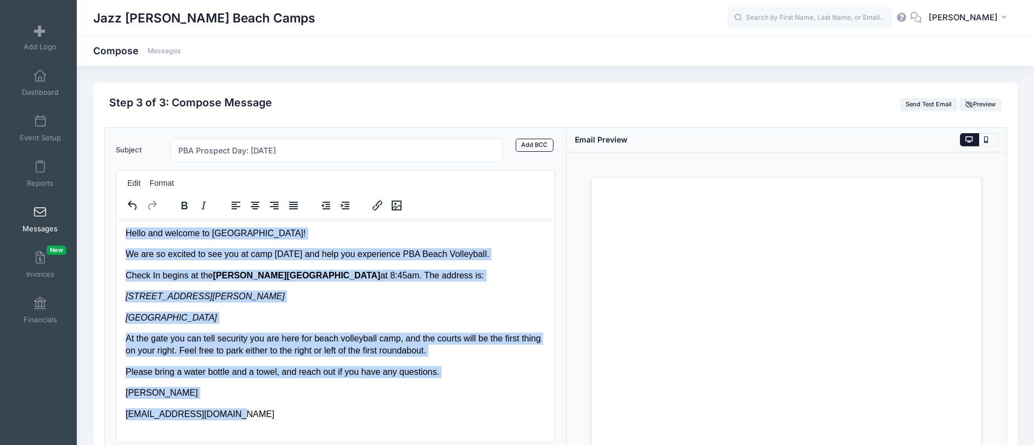
drag, startPoint x: 497, startPoint y: 258, endPoint x: 462, endPoint y: 259, distance: 35.7
click at [496, 258] on p "We are so excited to see you at camp tomorrow and help you experience PBA Beach…" at bounding box center [335, 254] width 420 height 12
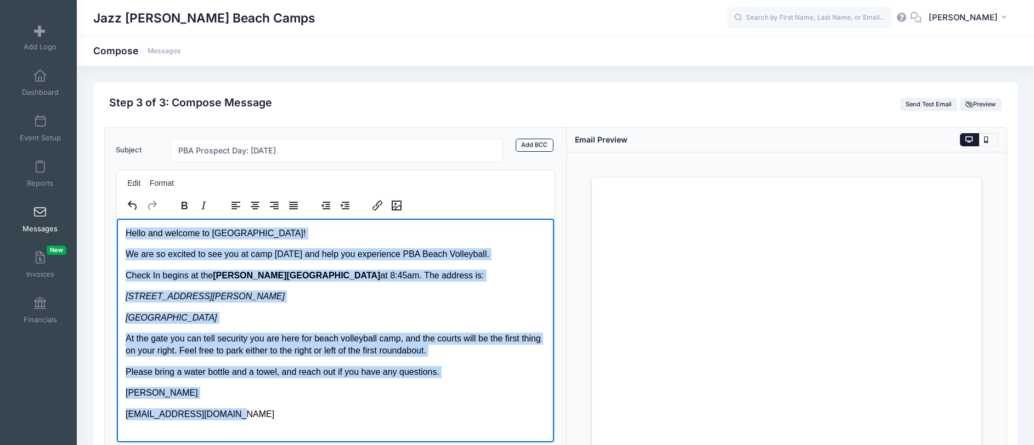
click at [449, 259] on p "We are so excited to see you at camp tomorrow and help you experience PBA Beach…" at bounding box center [335, 254] width 420 height 12
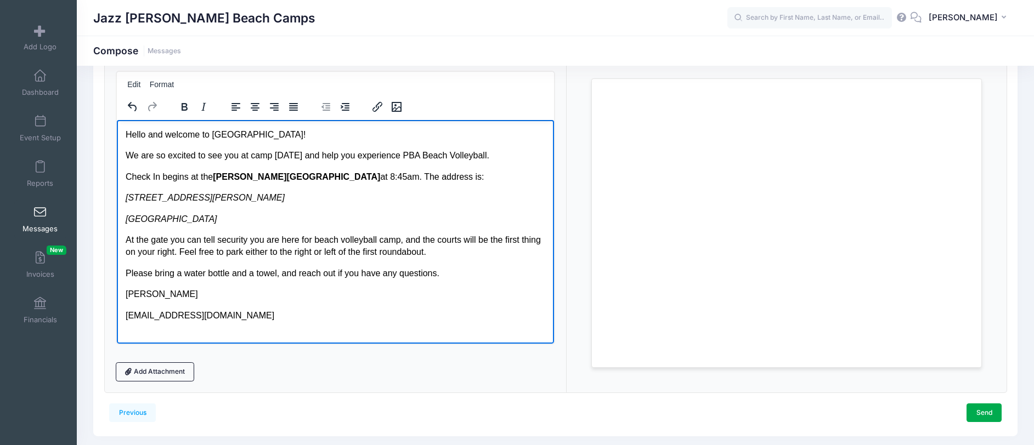
scroll to position [132, 0]
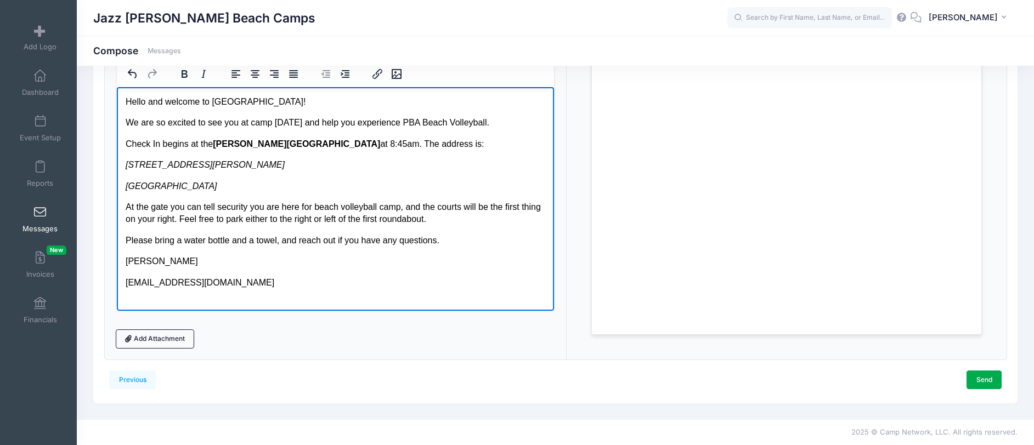
click at [448, 244] on p "Please bring a water bottle and a towel, and reach out if you have any question…" at bounding box center [335, 240] width 420 height 12
click at [982, 386] on link "Send" at bounding box center [983, 380] width 35 height 19
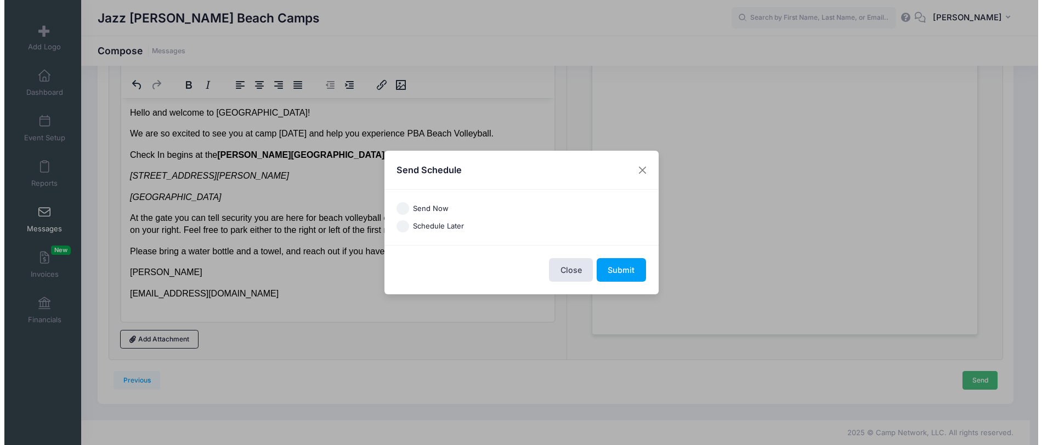
scroll to position [0, 0]
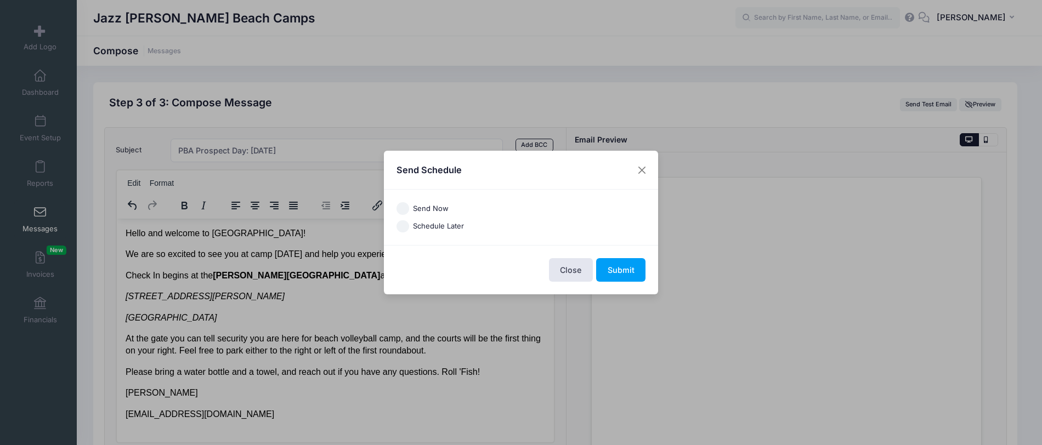
click at [435, 208] on label "Send Now" at bounding box center [431, 208] width 36 height 11
click at [409, 208] on input "Send Now" at bounding box center [403, 208] width 13 height 13
radio input "true"
click at [623, 273] on button "Submit" at bounding box center [620, 270] width 49 height 24
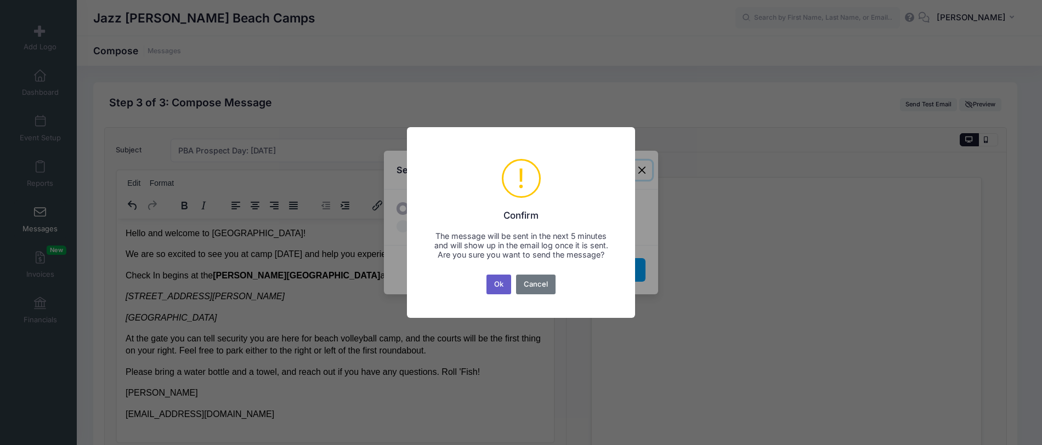
click at [495, 284] on button "Ok" at bounding box center [498, 285] width 25 height 20
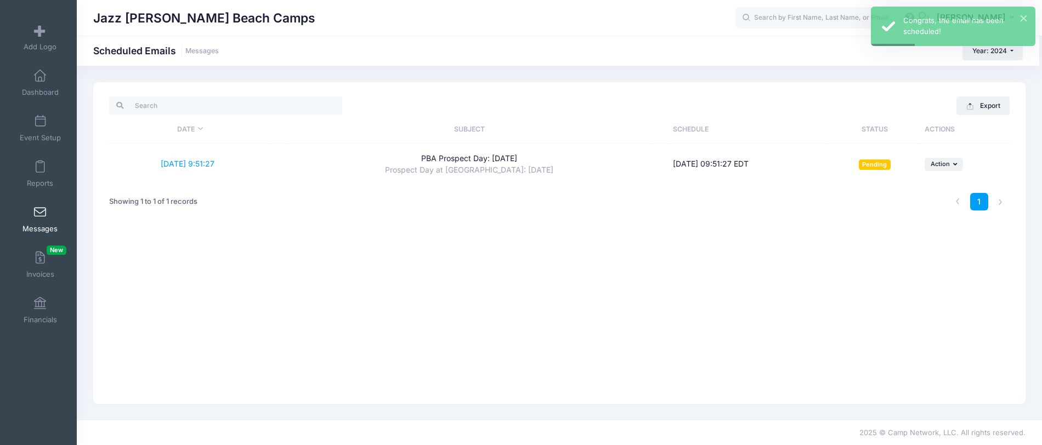
click at [40, 214] on span at bounding box center [40, 213] width 0 height 12
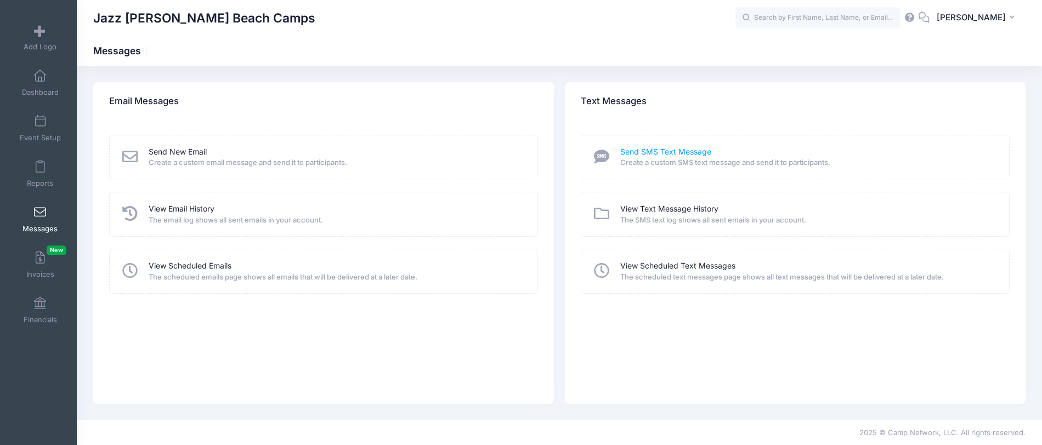
click at [664, 150] on link "Send SMS Text Message" at bounding box center [665, 152] width 91 height 12
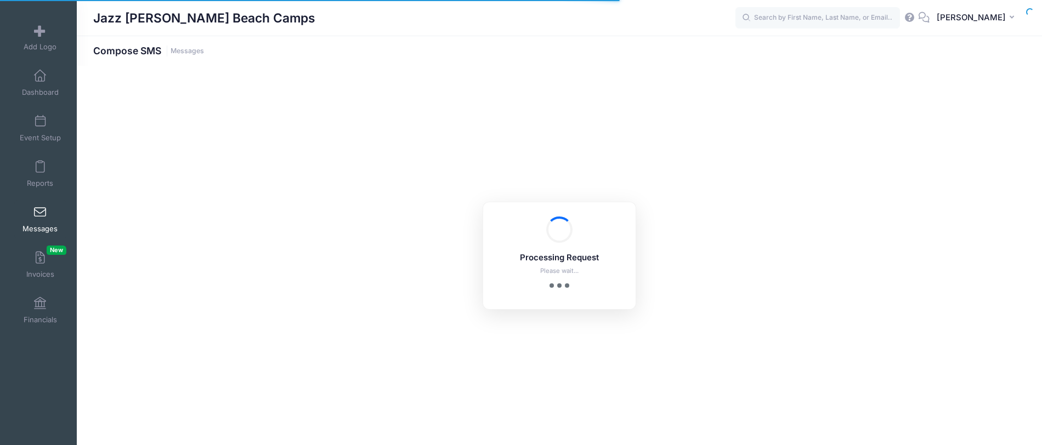
select select "2024"
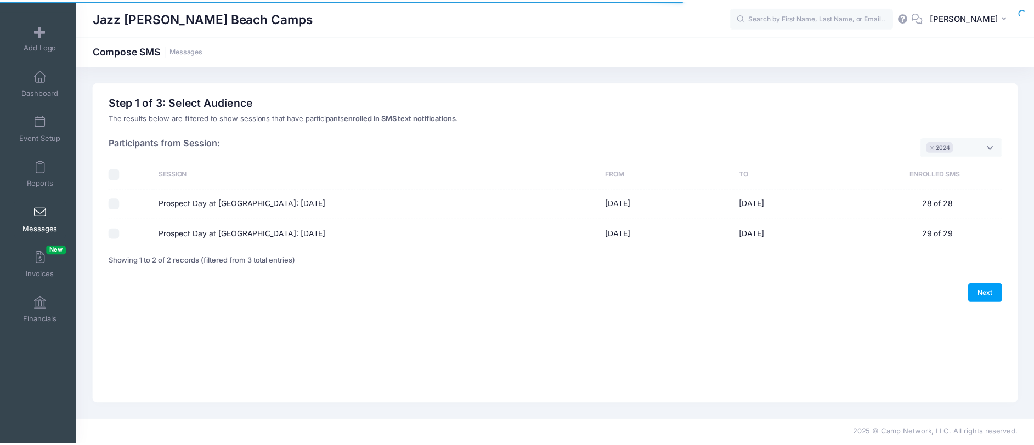
scroll to position [9, 0]
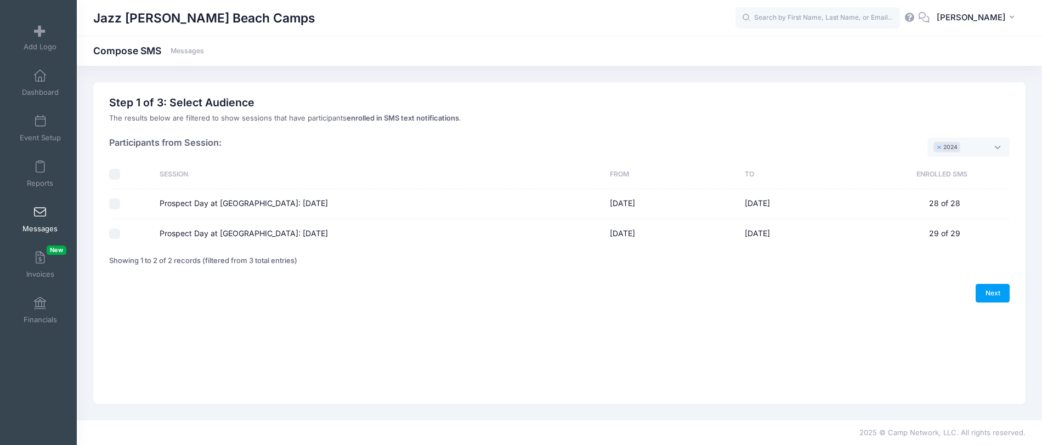
click at [939, 147] on button "×" at bounding box center [939, 147] width 7 height 4
select select
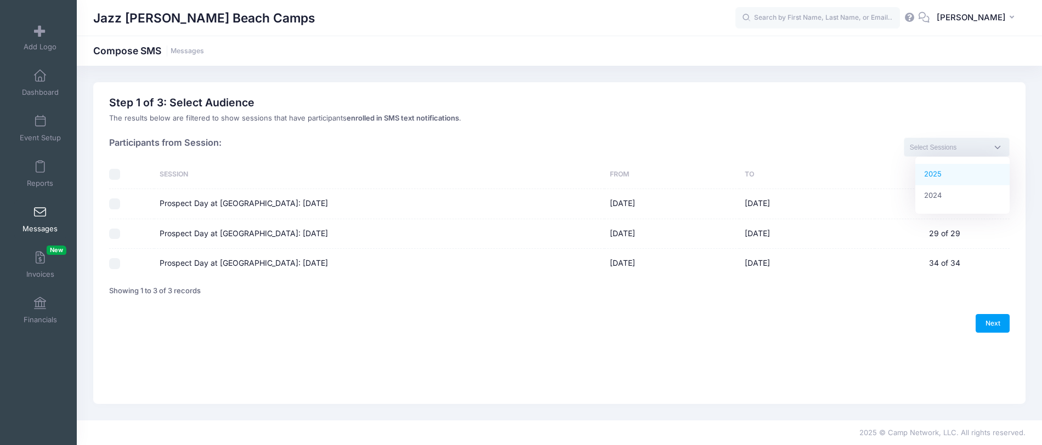
click at [208, 256] on td "Prospect Day at [GEOGRAPHIC_DATA]: [DATE]" at bounding box center [379, 263] width 450 height 29
click at [138, 263] on div at bounding box center [128, 263] width 39 height 11
click at [168, 266] on label "Prospect Day at [GEOGRAPHIC_DATA]: [DATE]" at bounding box center [244, 264] width 168 height 12
click at [120, 266] on input "Prospect Day at [GEOGRAPHIC_DATA]: [DATE]" at bounding box center [114, 263] width 11 height 11
checkbox input "true"
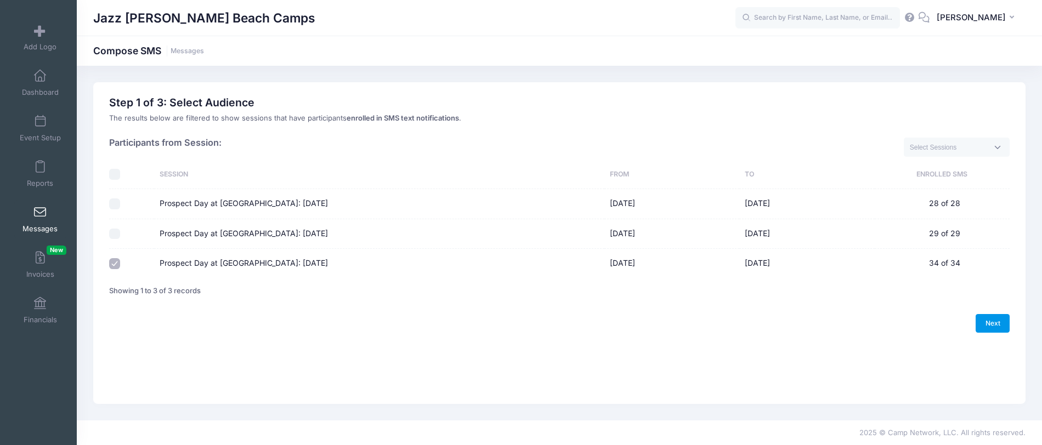
click at [998, 315] on link "Next" at bounding box center [993, 323] width 34 height 19
select select "50"
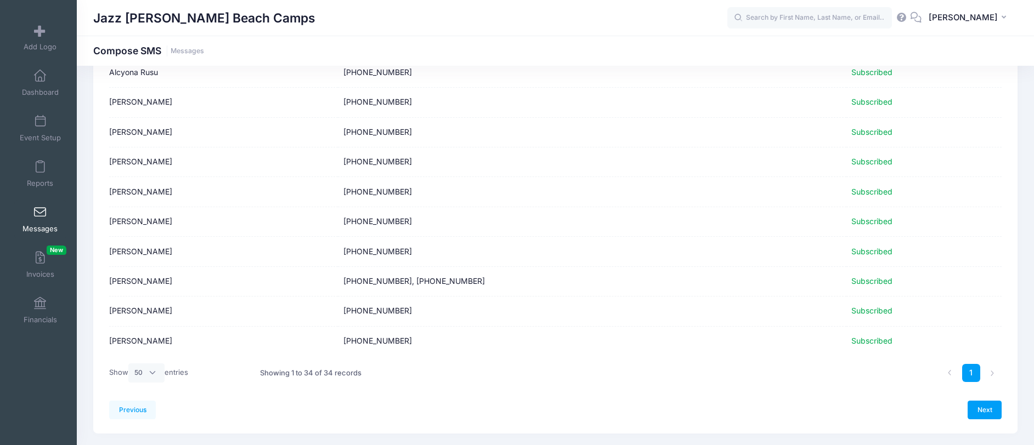
scroll to position [853, 0]
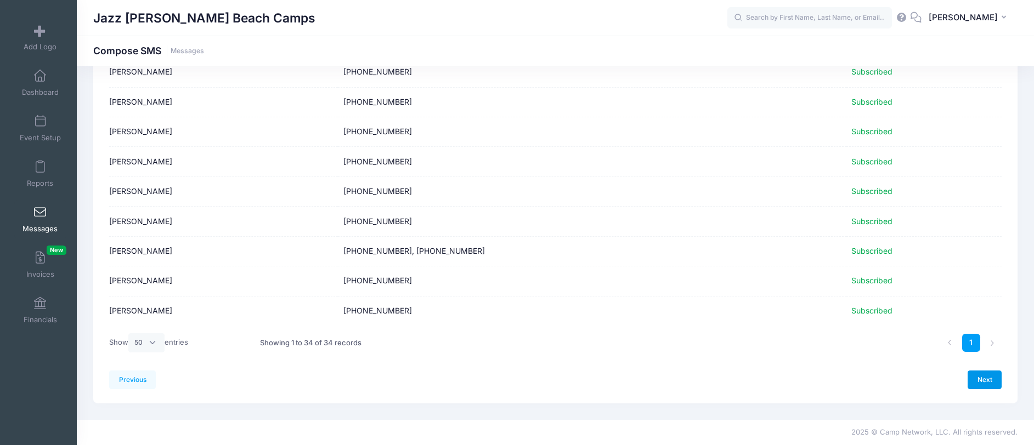
click at [995, 380] on link "Next" at bounding box center [984, 380] width 34 height 19
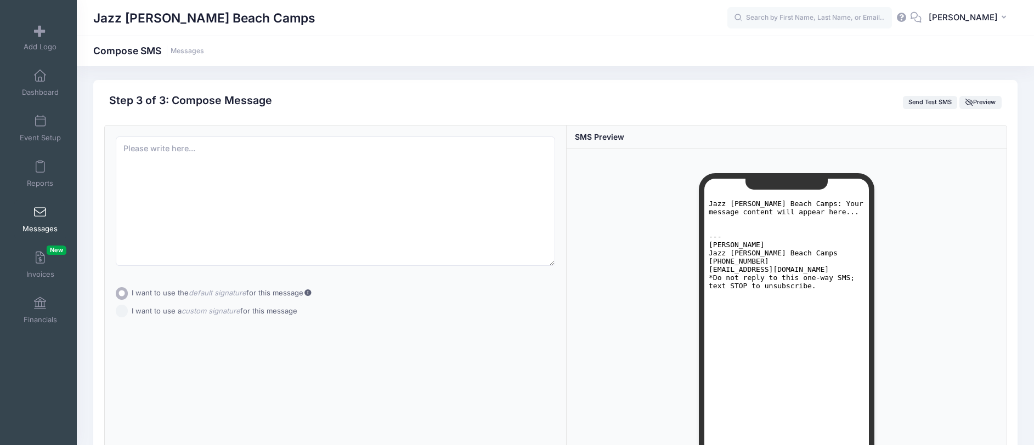
scroll to position [0, 0]
click at [151, 140] on textarea at bounding box center [336, 203] width 440 height 129
paste textarea "Hello and welcome to West Palm Beach! We are so excited to see you at camp tomo…"
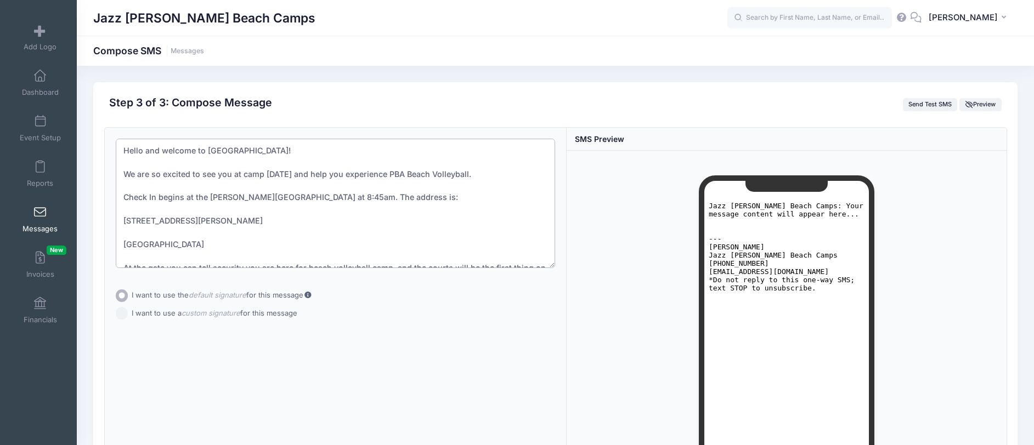
scroll to position [88, 0]
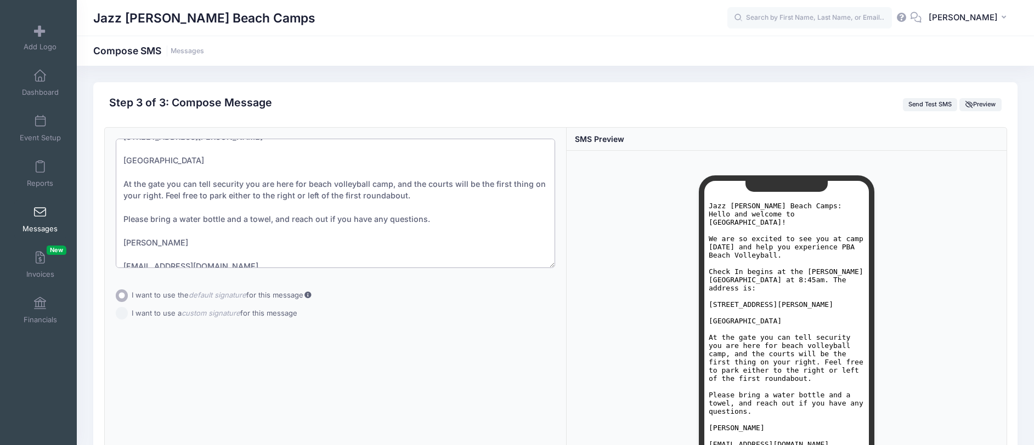
drag, startPoint x: 285, startPoint y: 214, endPoint x: 501, endPoint y: 256, distance: 220.6
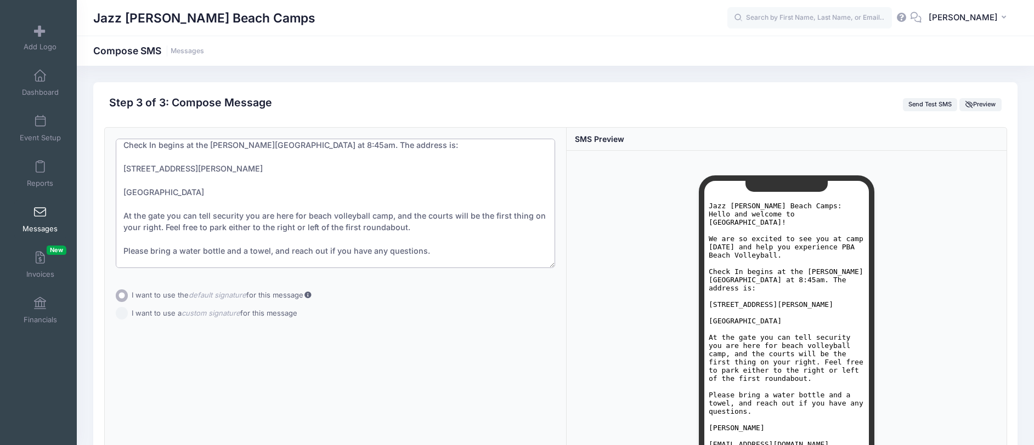
drag, startPoint x: 344, startPoint y: 223, endPoint x: 251, endPoint y: 206, distance: 94.2
drag, startPoint x: 251, startPoint y: 206, endPoint x: 266, endPoint y: 221, distance: 21.3
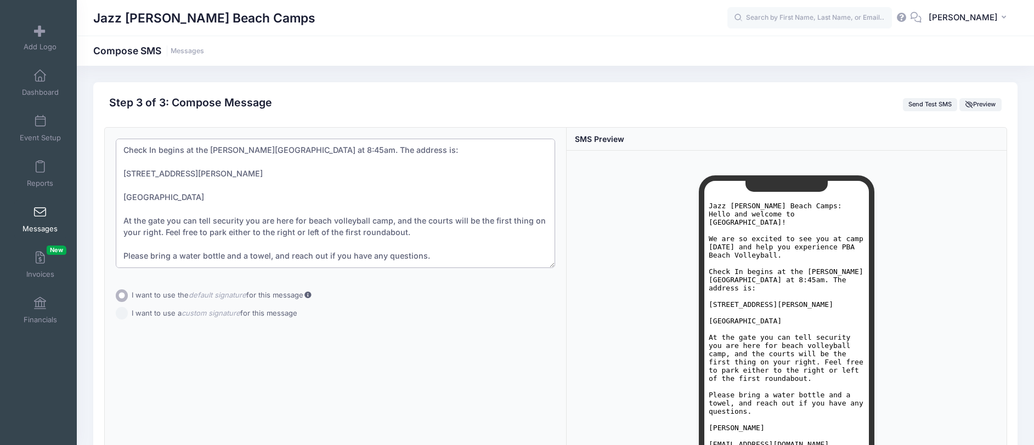
drag, startPoint x: 202, startPoint y: 202, endPoint x: 168, endPoint y: 191, distance: 35.7
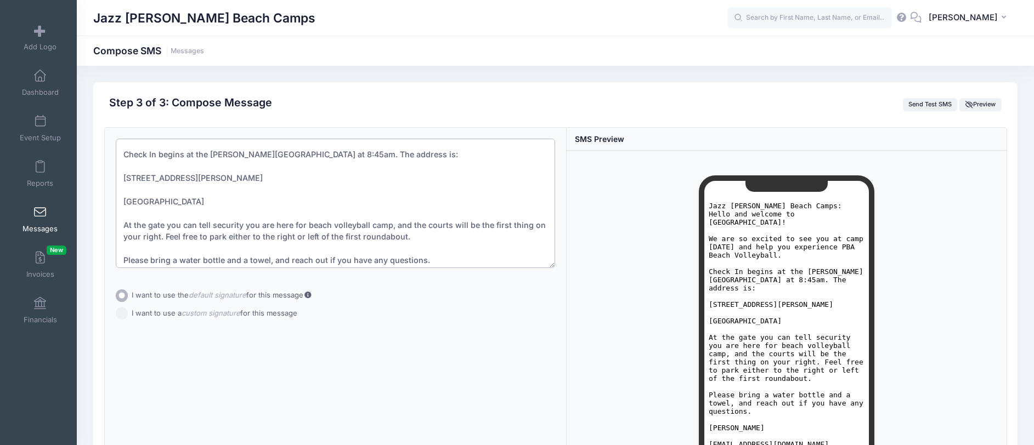
scroll to position [47, 0]
drag, startPoint x: 152, startPoint y: 185, endPoint x: 171, endPoint y: 192, distance: 19.7
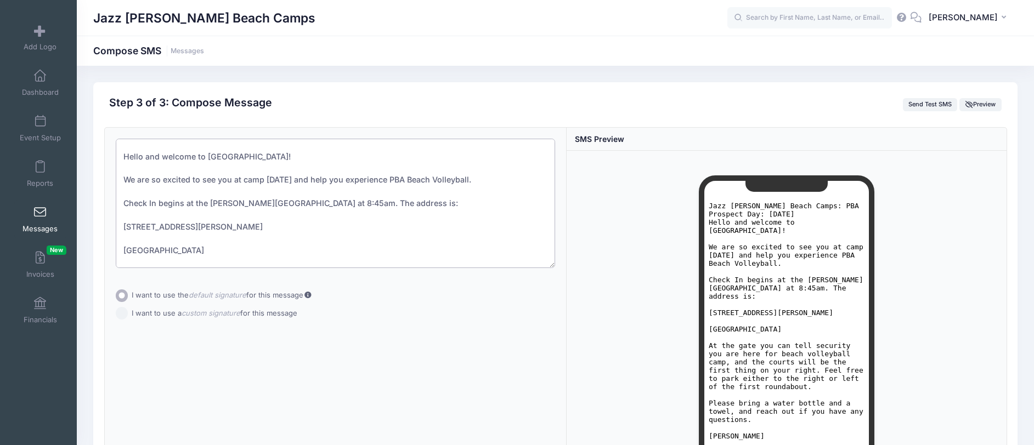
scroll to position [30, 0]
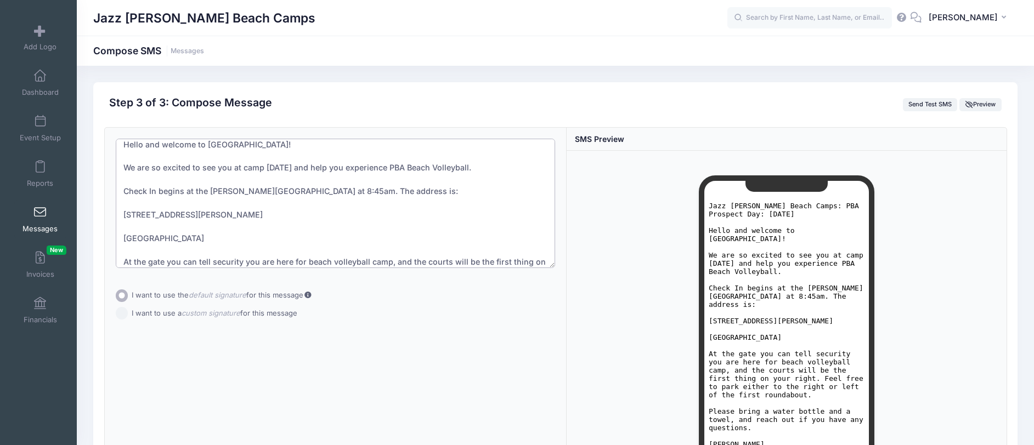
click at [301, 214] on textarea "PBA Prospect Day: September 27th, 2025 Hello and welcome to West Palm Beach! We…" at bounding box center [336, 203] width 440 height 129
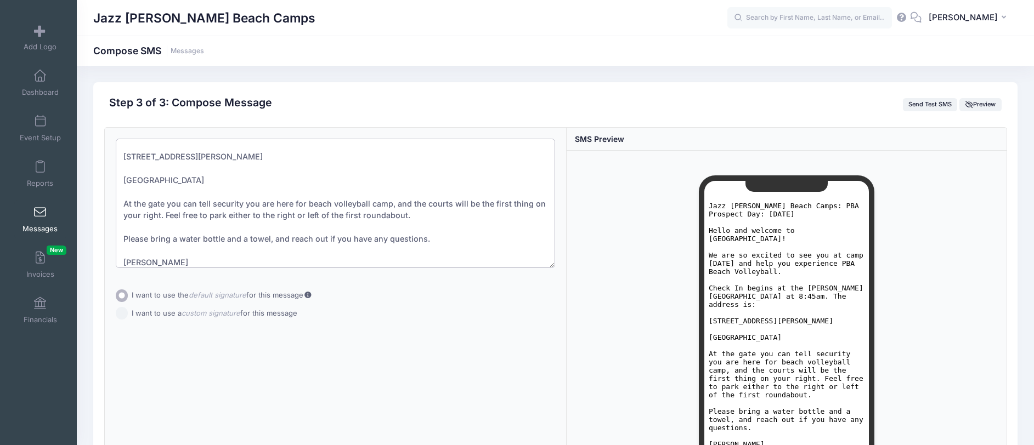
scroll to position [99, 0]
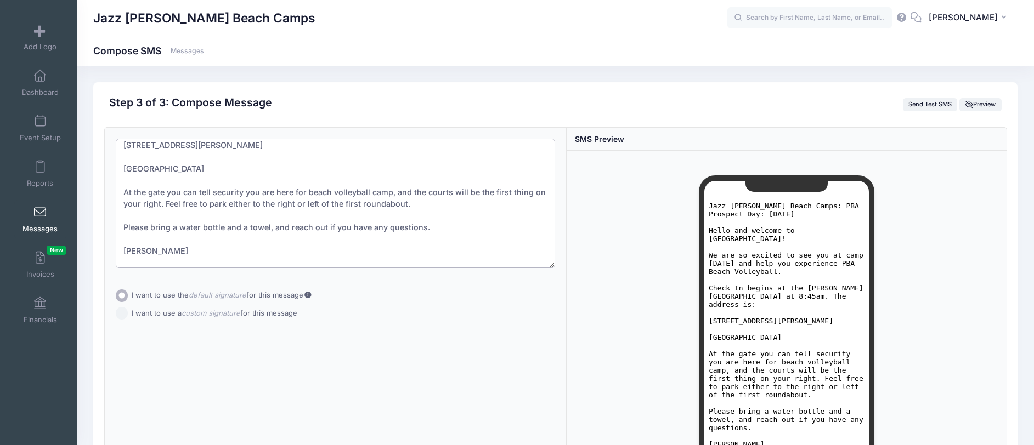
click at [454, 232] on textarea "PBA Prospect Day: September 27th, 2025 Hello and welcome to West Palm Beach! We…" at bounding box center [336, 203] width 440 height 129
click at [210, 252] on textarea "PBA Prospect Day: September 27th, 2025 Hello and welcome to West Palm Beach! We…" at bounding box center [336, 203] width 440 height 129
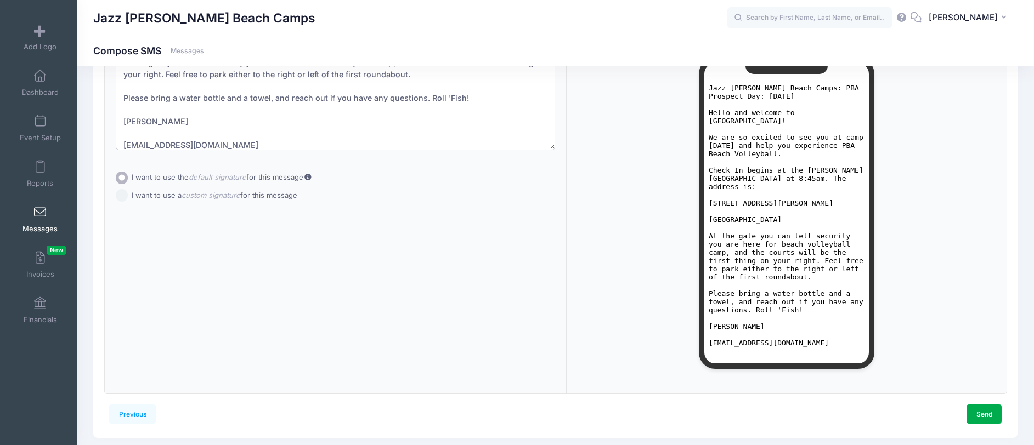
scroll to position [40, 0]
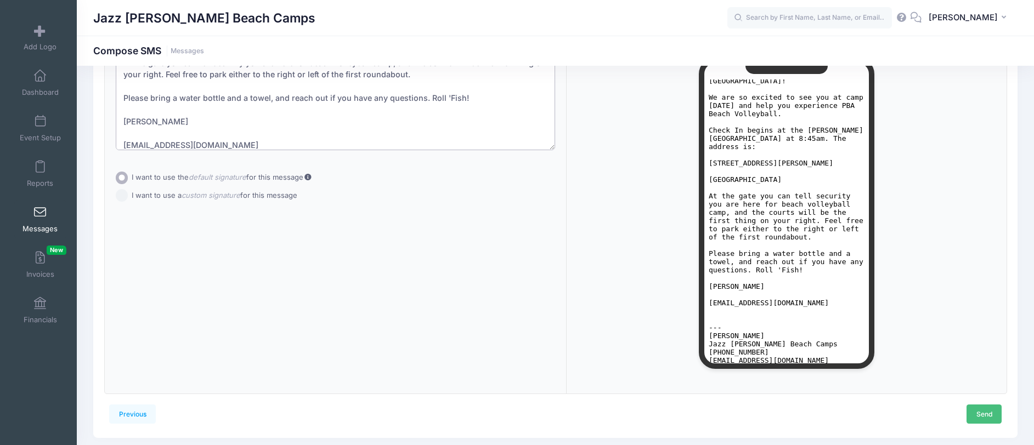
type textarea "PBA Prospect Day: September 27th, 2025 Hello and welcome to West Palm Beach! We…"
click at [978, 410] on link "Send" at bounding box center [983, 414] width 35 height 19
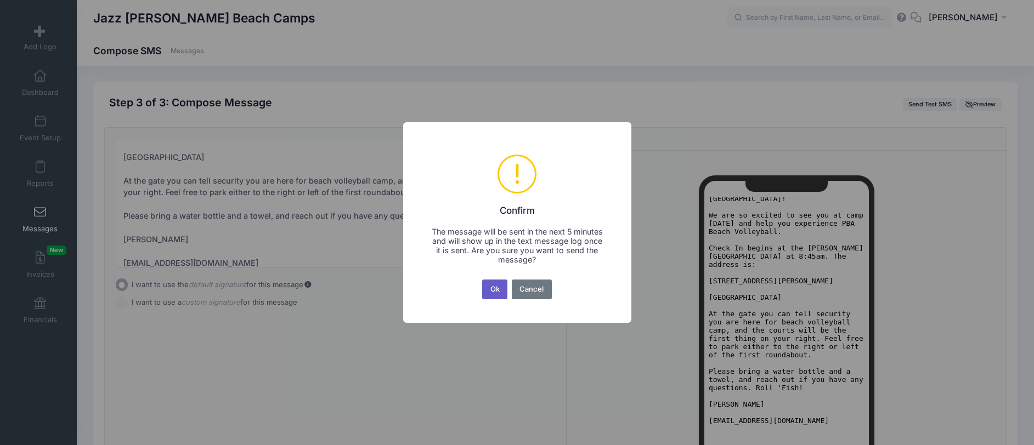
click at [496, 287] on button "Ok" at bounding box center [494, 290] width 25 height 20
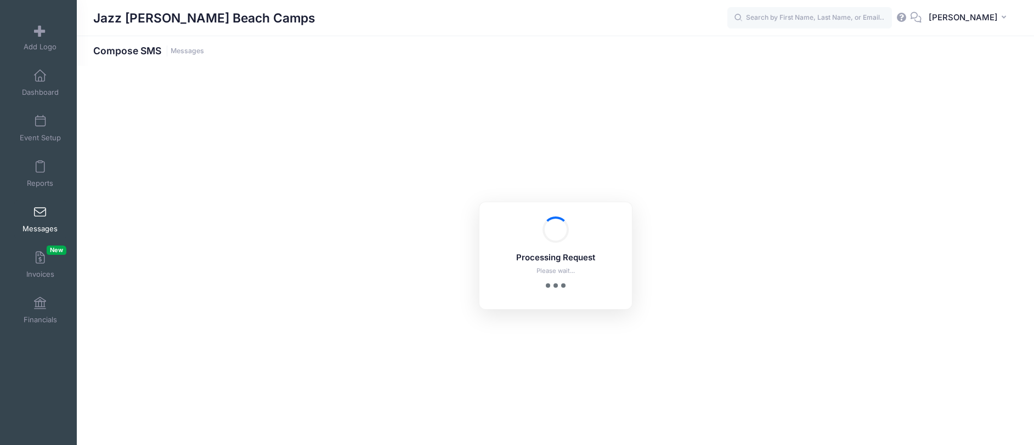
scroll to position [152, 0]
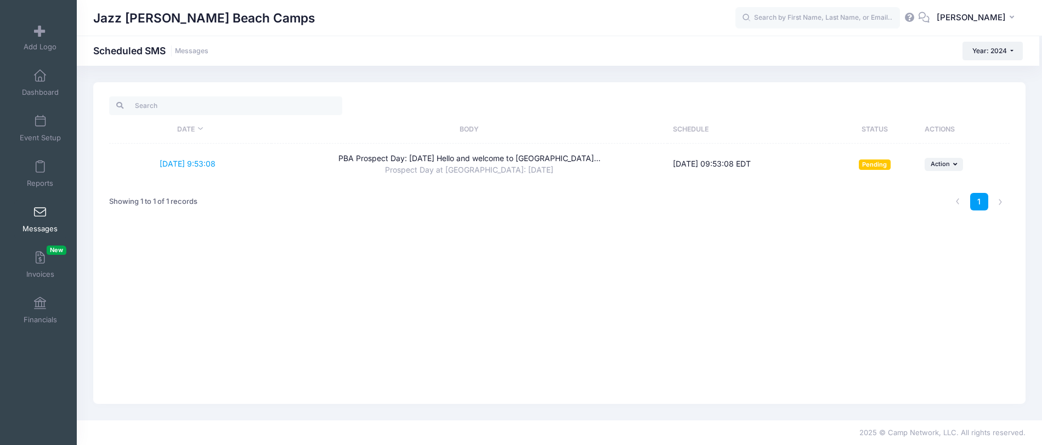
drag, startPoint x: 365, startPoint y: 285, endPoint x: 358, endPoint y: 276, distance: 10.9
click at [365, 285] on div "Date Body Schedule Status Actions [DATE] 9:53:08 PBA Prospect Day: [DATE] Hello…" at bounding box center [559, 243] width 932 height 322
